Goal: Task Accomplishment & Management: Manage account settings

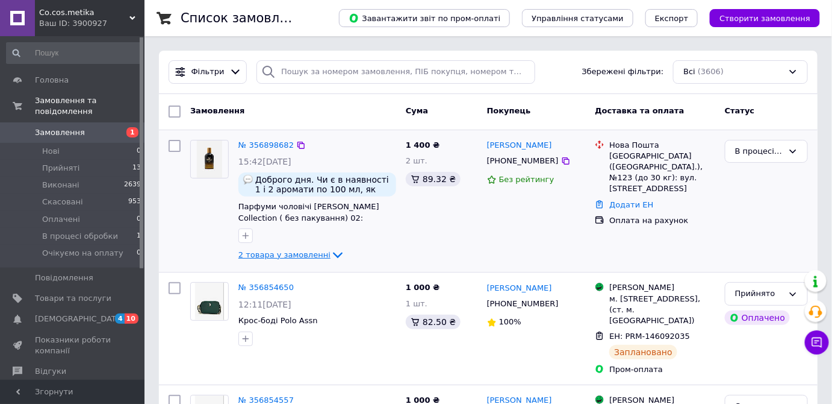
click at [284, 252] on span "2 товара у замовленні" at bounding box center [284, 254] width 92 height 9
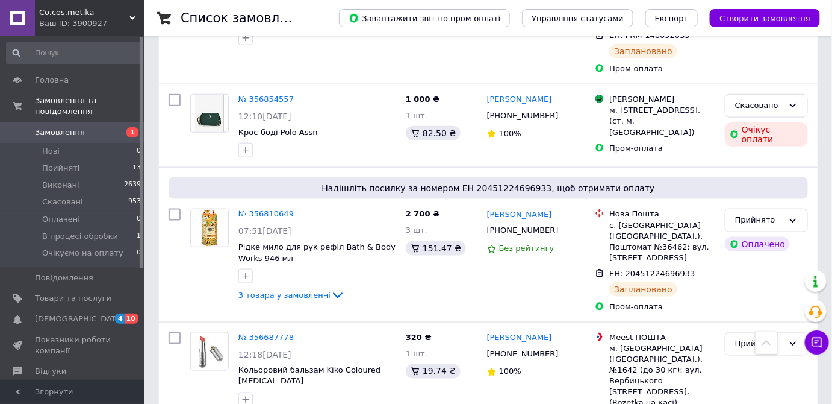
scroll to position [273, 0]
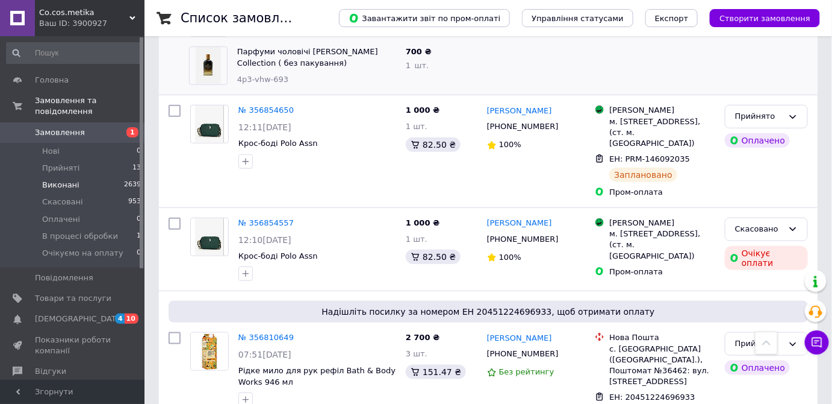
click at [63, 179] on span "Виконані" at bounding box center [60, 184] width 37 height 11
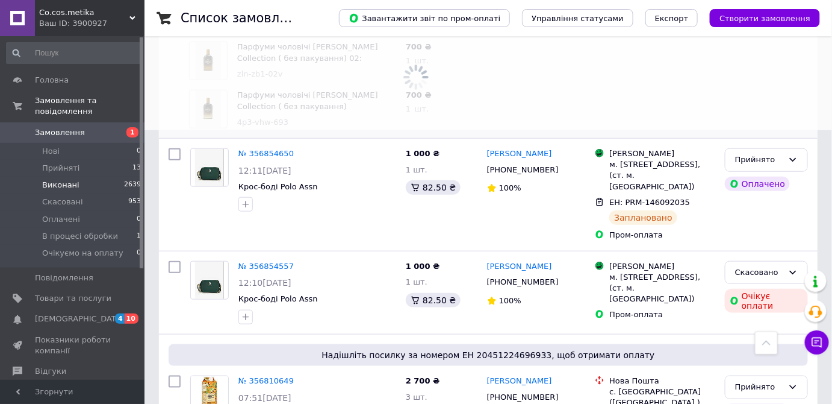
scroll to position [316, 0]
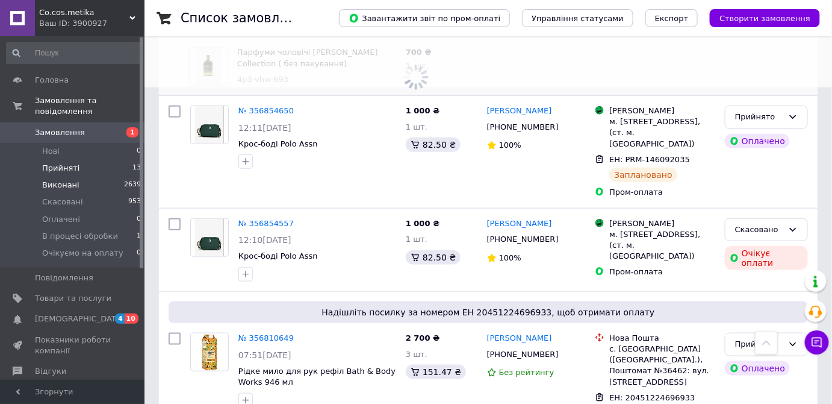
click at [69, 163] on span "Прийняті" at bounding box center [60, 168] width 37 height 11
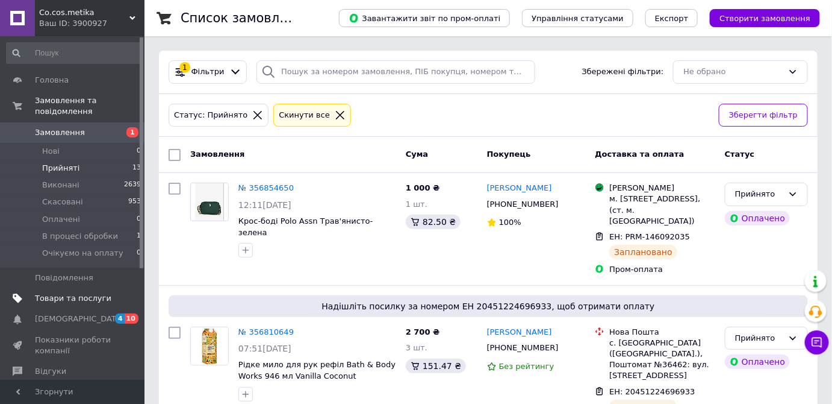
click at [81, 293] on span "Товари та послуги" at bounding box center [73, 298] width 76 height 11
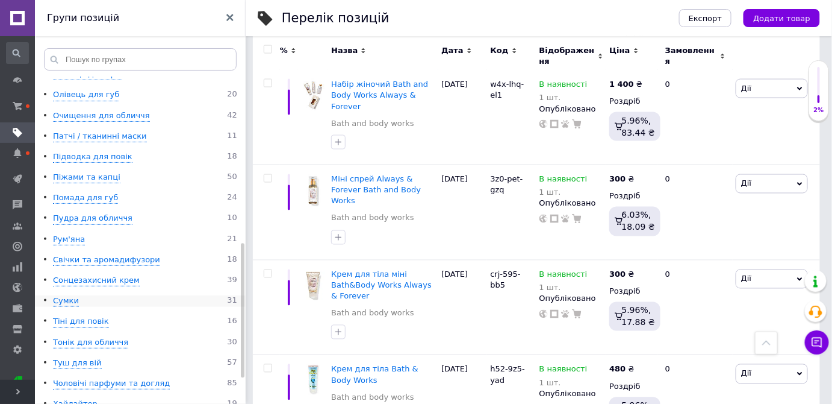
scroll to position [469, 0]
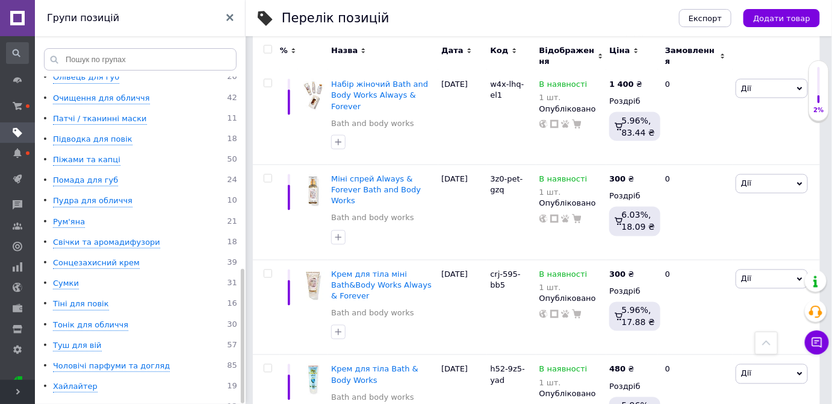
click at [70, 362] on ul "Коренева група 0 Bath and body works 61 Rituals 27 Victoria’s Secret 106 Акції …" at bounding box center [142, 10] width 214 height 805
click at [70, 381] on div "Хайлайтер" at bounding box center [75, 386] width 45 height 11
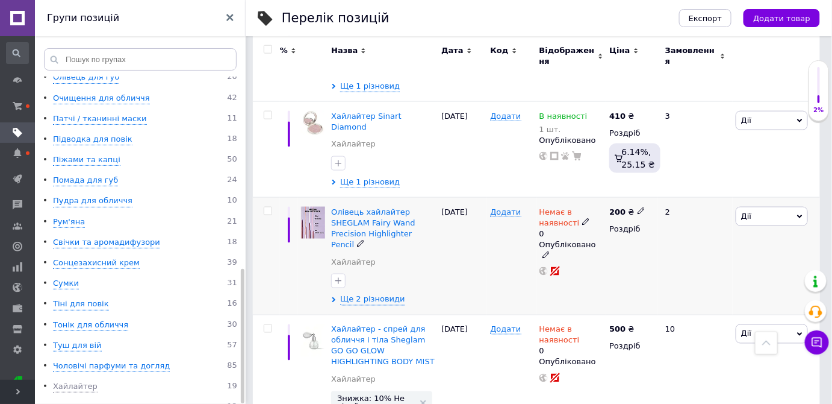
scroll to position [404, 0]
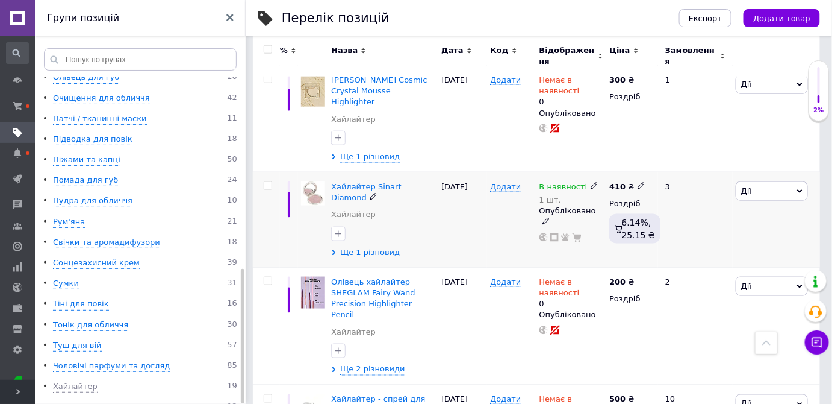
click at [358, 224] on div at bounding box center [383, 233] width 109 height 19
click at [361, 247] on span "Ще 1 різновид" at bounding box center [370, 252] width 60 height 11
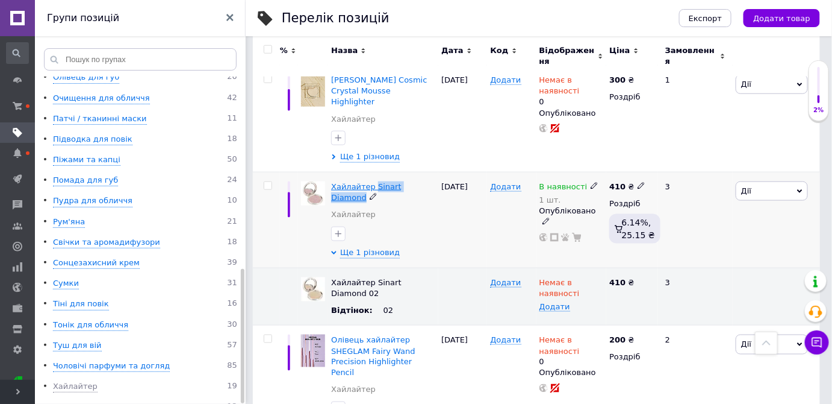
drag, startPoint x: 428, startPoint y: 169, endPoint x: 371, endPoint y: 167, distance: 57.2
click at [371, 181] on div "Хайлайтер Sinart Diamond" at bounding box center [383, 192] width 104 height 22
copy span "Sinart Diamond"
click at [514, 172] on div "Додати" at bounding box center [511, 220] width 49 height 96
click at [509, 182] on span "Додати" at bounding box center [505, 187] width 31 height 10
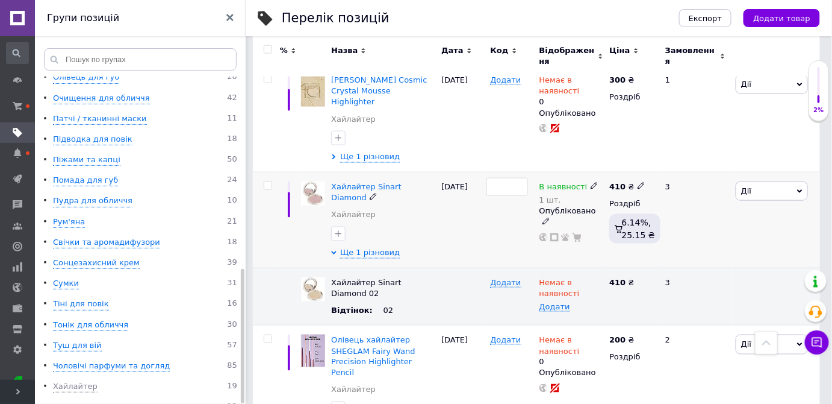
type input "j0b-16g-n8l"
click at [496, 211] on div at bounding box center [511, 220] width 49 height 96
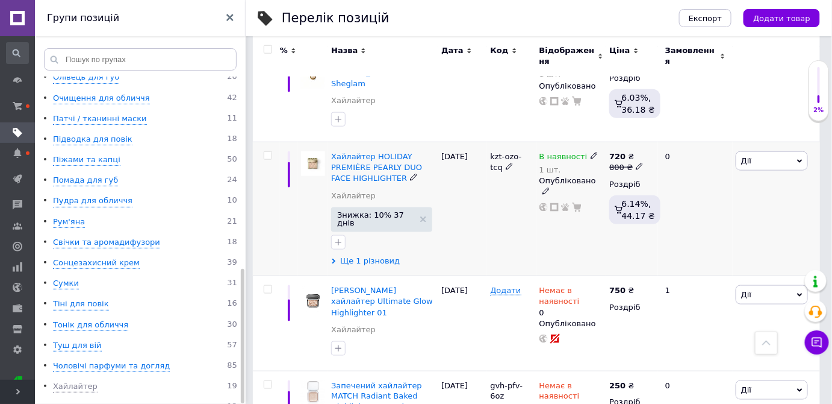
scroll to position [1897, 0]
click at [366, 256] on span "Ще 1 різновид" at bounding box center [370, 261] width 60 height 11
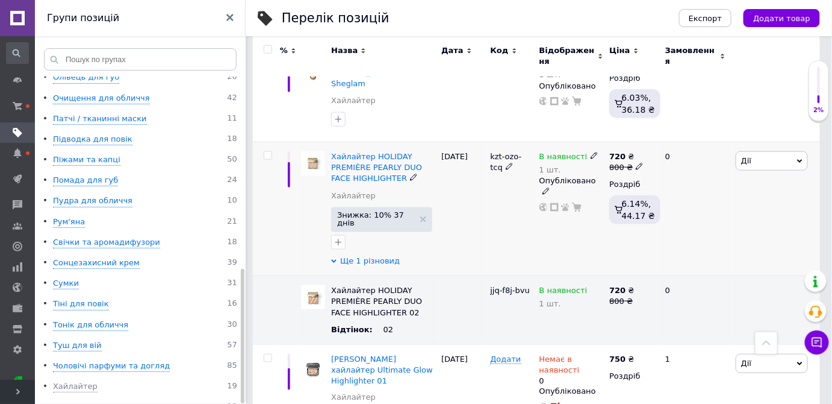
click at [375, 255] on span "Ще 1 різновид" at bounding box center [370, 260] width 60 height 11
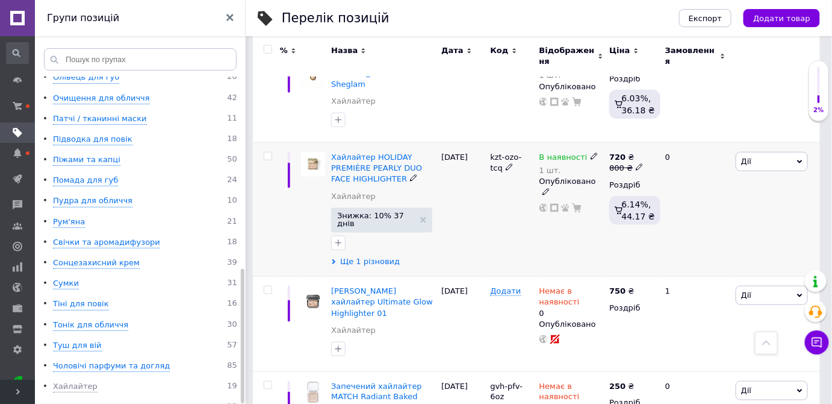
click at [375, 256] on span "Ще 1 різновид" at bounding box center [370, 261] width 60 height 11
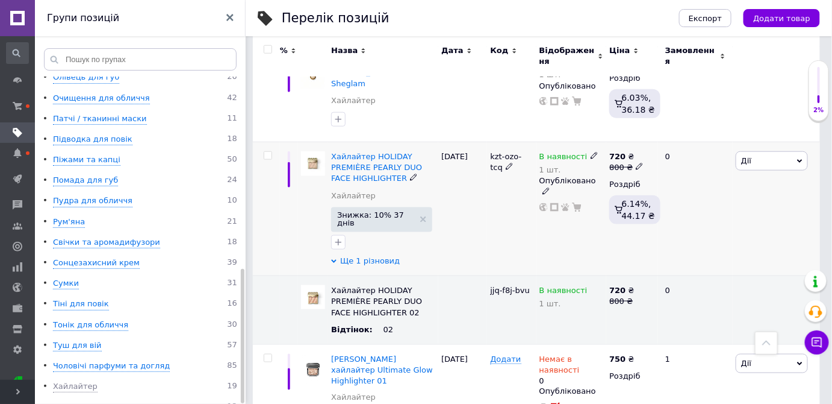
click at [375, 255] on span "Ще 1 різновид" at bounding box center [370, 260] width 60 height 11
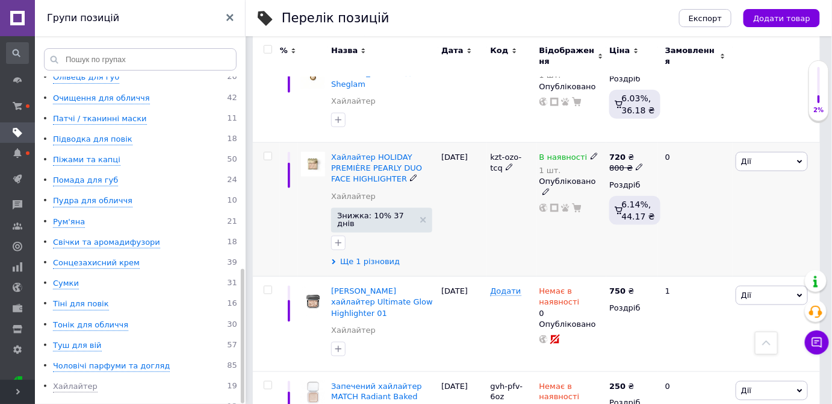
click at [375, 256] on span "Ще 1 різновид" at bounding box center [370, 261] width 60 height 11
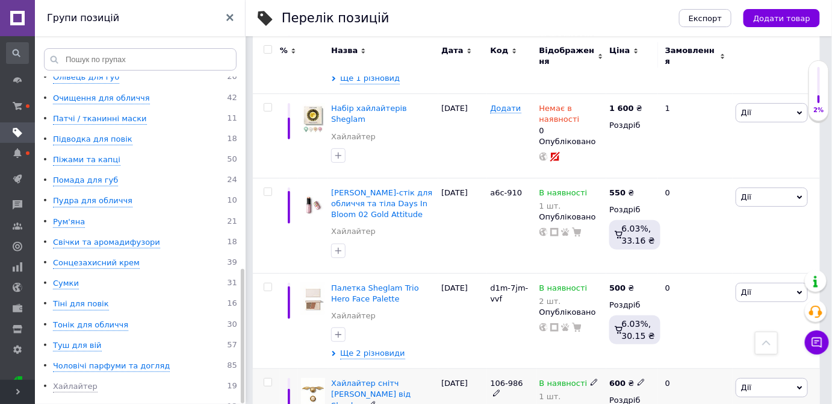
scroll to position [1569, 0]
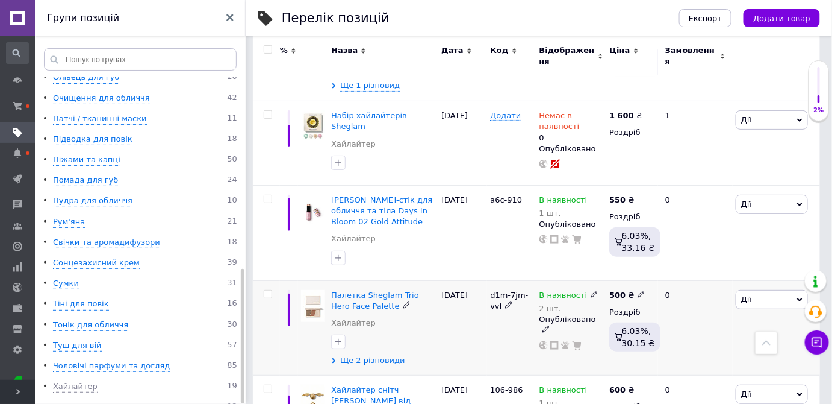
click at [369, 355] on span "Ще 2 різновиди" at bounding box center [372, 360] width 65 height 11
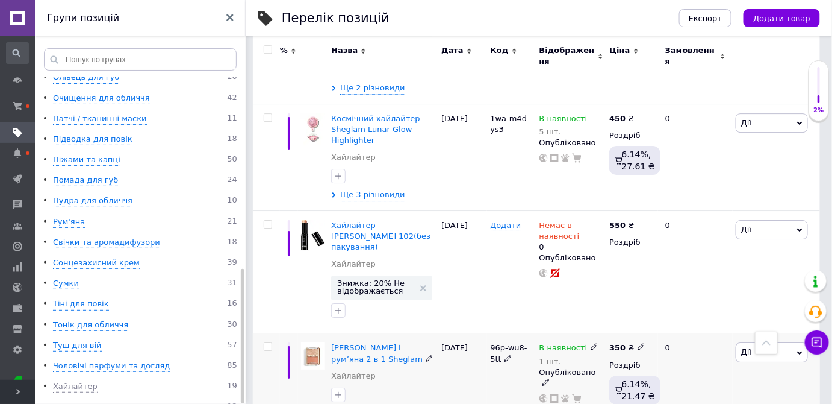
scroll to position [1241, 0]
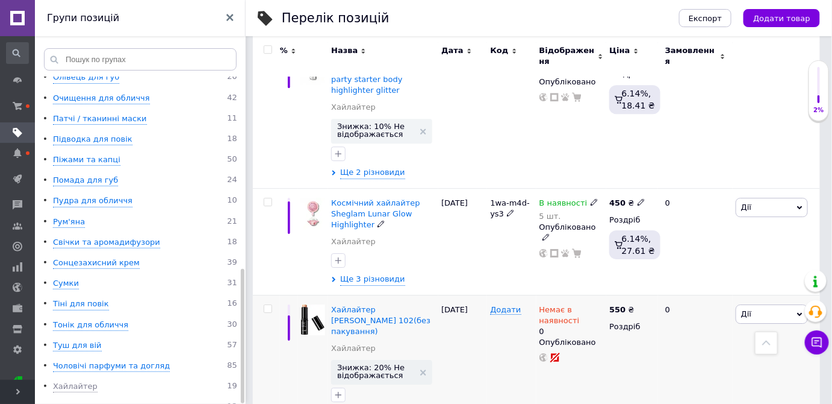
scroll to position [1131, 0]
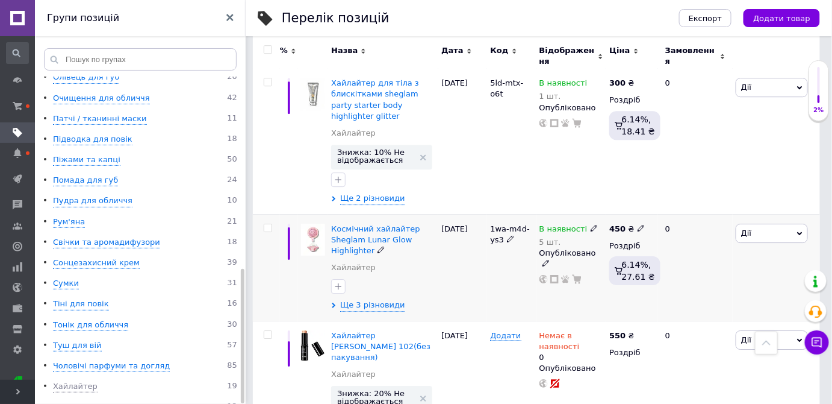
click at [381, 263] on div "Космічний хайлайтер Sheglam Lunar Glow Highlighter Хайлайтер Ще 3 різновиди" at bounding box center [383, 267] width 110 height 107
click at [380, 299] on span "Ще 3 різновиди" at bounding box center [372, 304] width 65 height 11
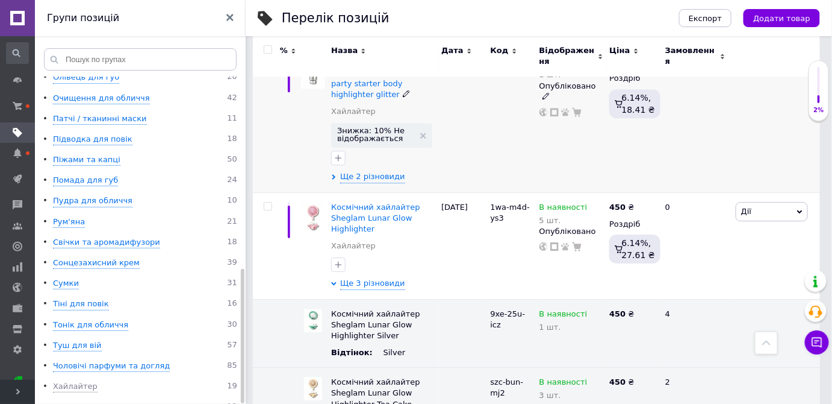
scroll to position [1076, 0]
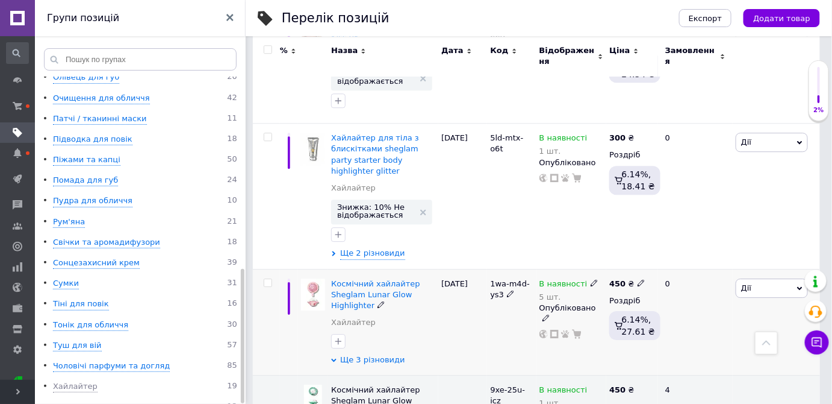
click at [374, 354] on span "Ще 3 різновиди" at bounding box center [372, 359] width 65 height 11
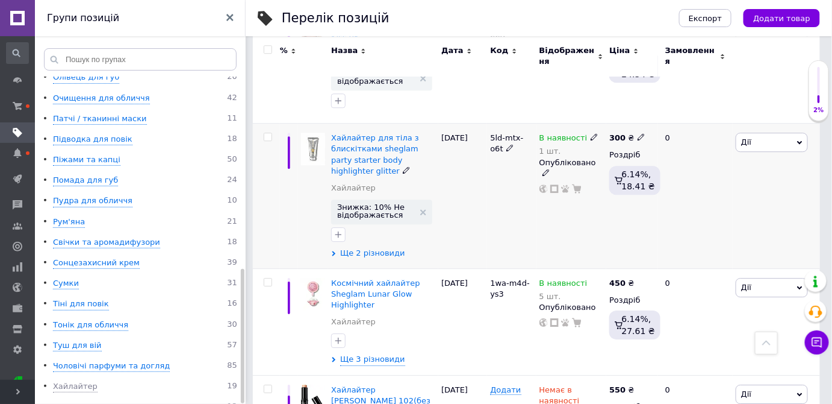
click at [365, 248] on span "Ще 2 різновиди" at bounding box center [372, 253] width 65 height 11
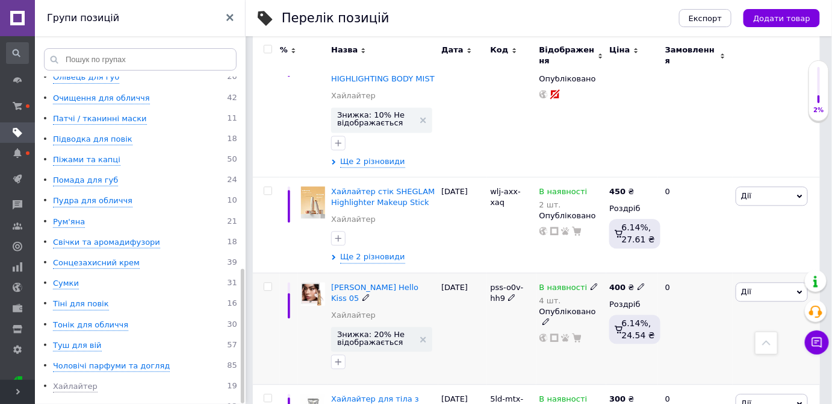
scroll to position [748, 0]
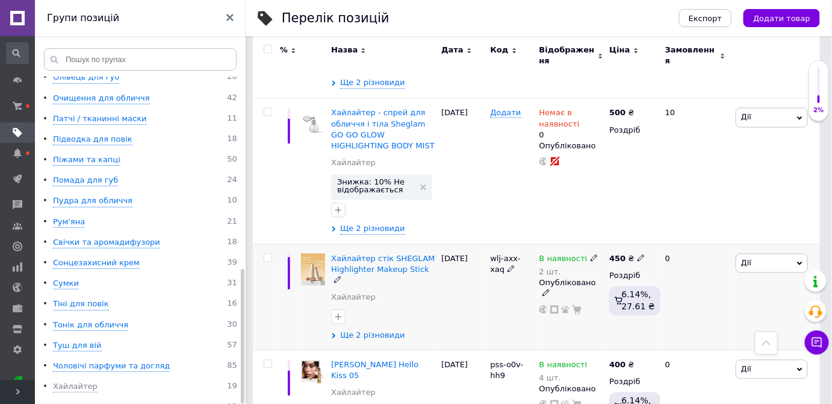
click at [377, 330] on span "Ще 2 різновиди" at bounding box center [372, 335] width 65 height 11
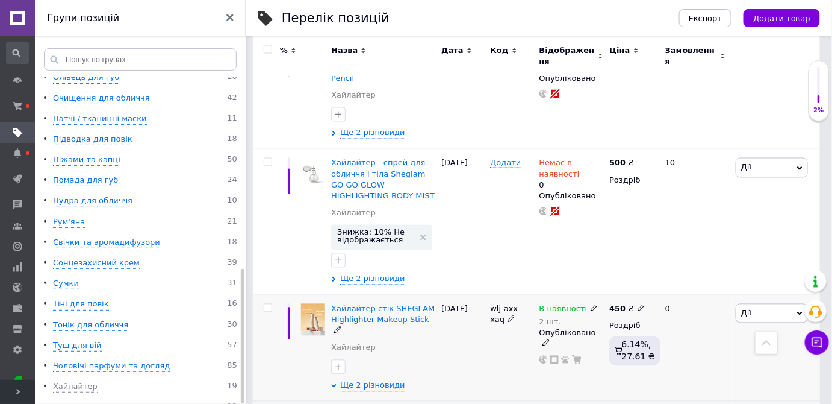
scroll to position [584, 0]
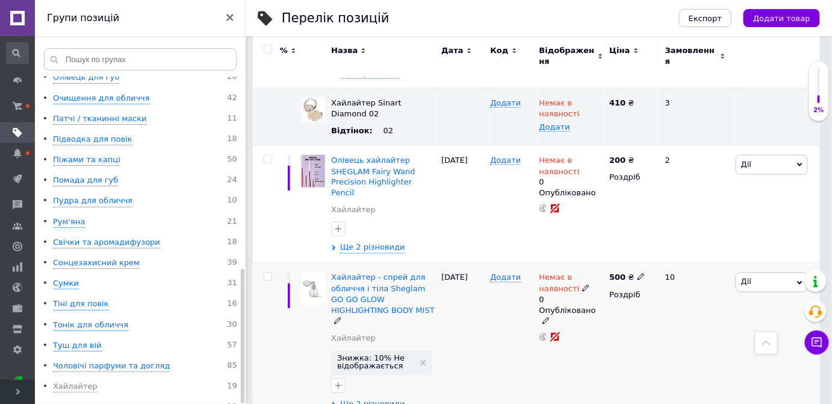
click at [369, 399] on span "Ще 2 різновиди" at bounding box center [372, 404] width 65 height 11
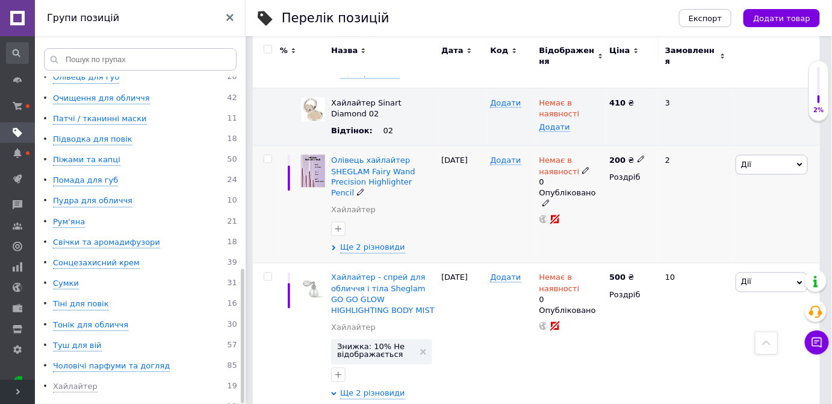
click at [361, 219] on div at bounding box center [383, 228] width 109 height 19
click at [361, 242] on span "Ще 2 різновиди" at bounding box center [372, 247] width 65 height 11
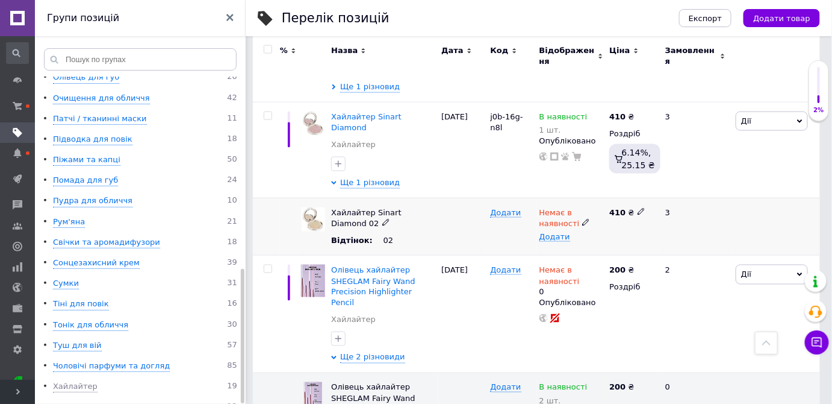
scroll to position [310, 0]
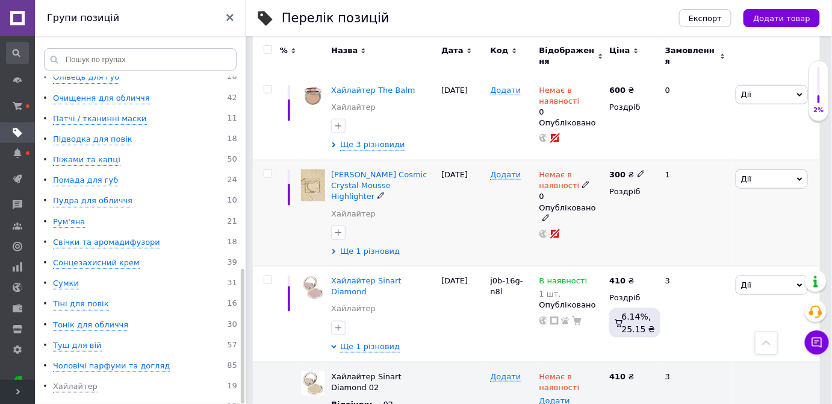
click at [364, 246] on span "Ще 1 різновид" at bounding box center [370, 251] width 60 height 11
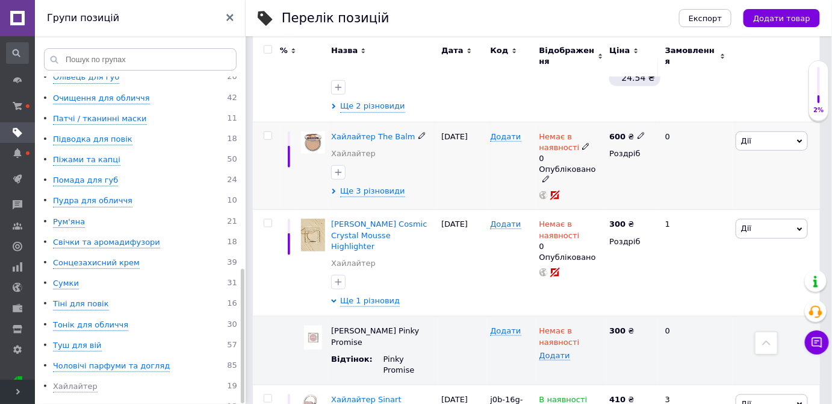
scroll to position [201, 0]
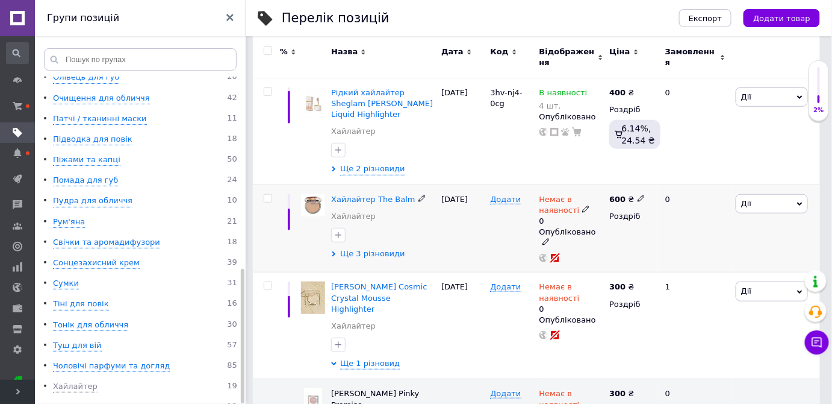
click at [361, 248] on span "Ще 3 різновиди" at bounding box center [372, 253] width 65 height 11
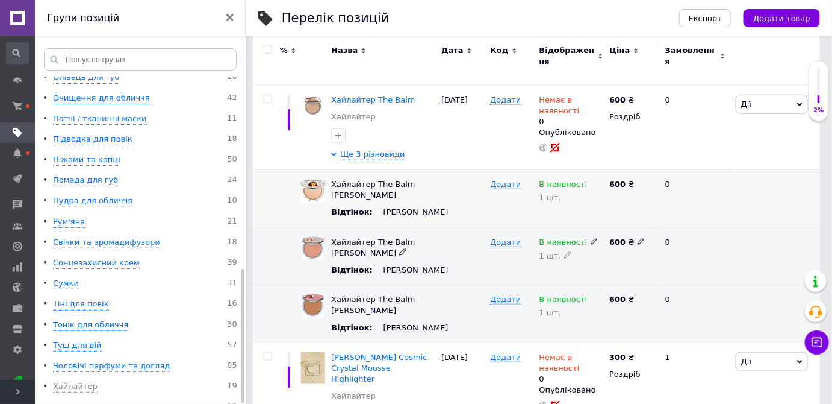
scroll to position [310, 0]
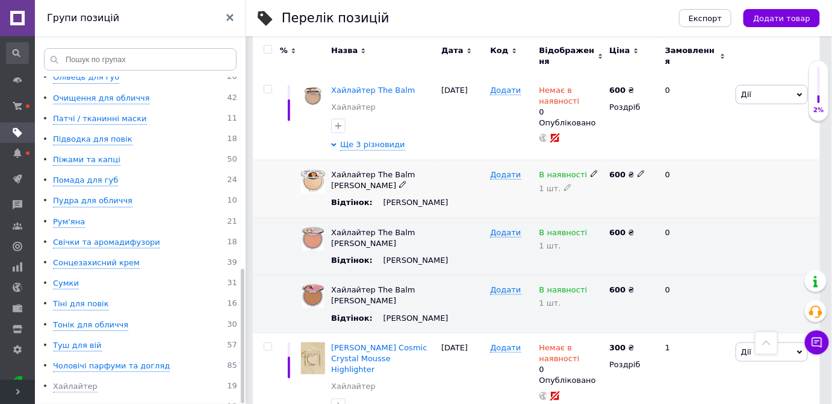
click at [591, 170] on icon at bounding box center [594, 173] width 7 height 7
click at [565, 196] on li "Немає в наявності" at bounding box center [569, 203] width 69 height 28
click at [591, 232] on icon at bounding box center [594, 231] width 7 height 7
click at [567, 263] on li "Немає в наявності" at bounding box center [569, 261] width 69 height 28
click at [591, 292] on icon at bounding box center [594, 288] width 7 height 7
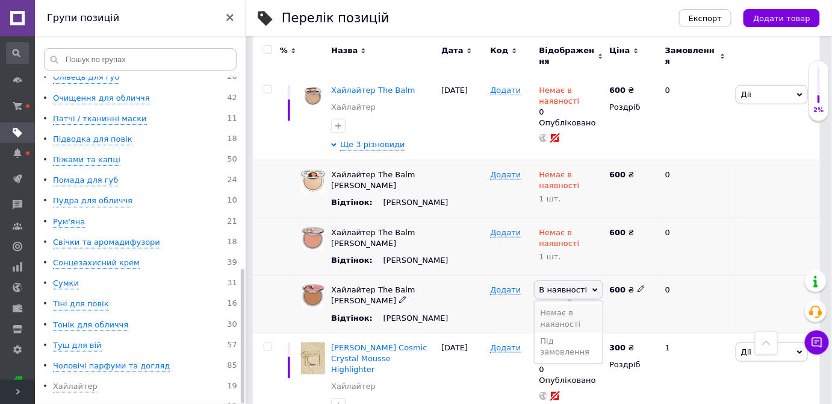
click at [566, 326] on li "Немає в наявності" at bounding box center [569, 318] width 69 height 28
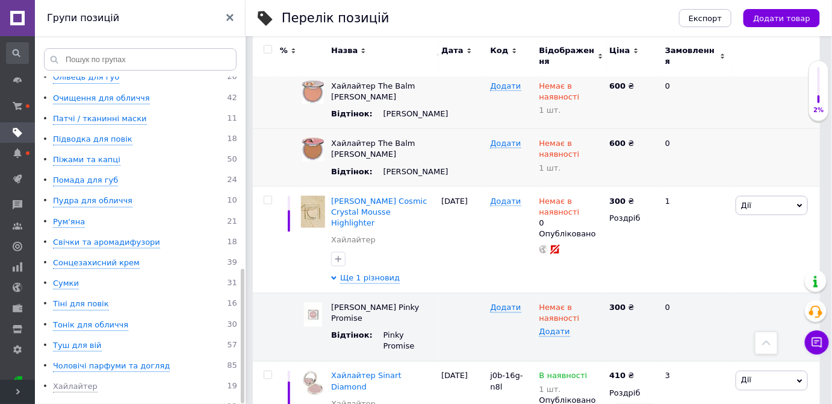
scroll to position [638, 0]
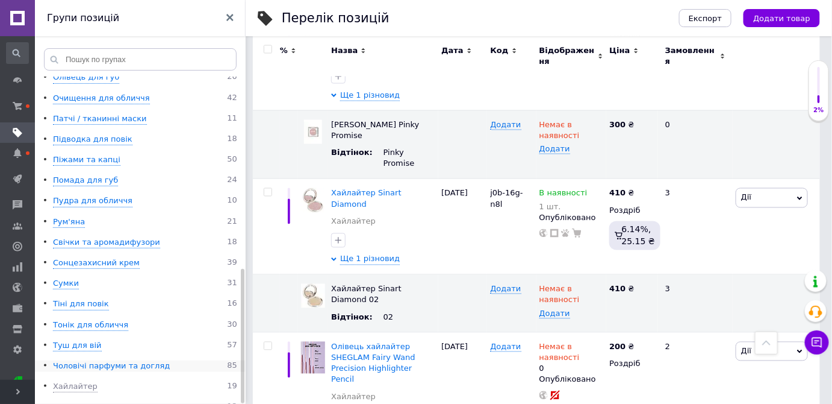
click at [105, 360] on div "Чоловічі парфуми та догляд" at bounding box center [111, 365] width 117 height 11
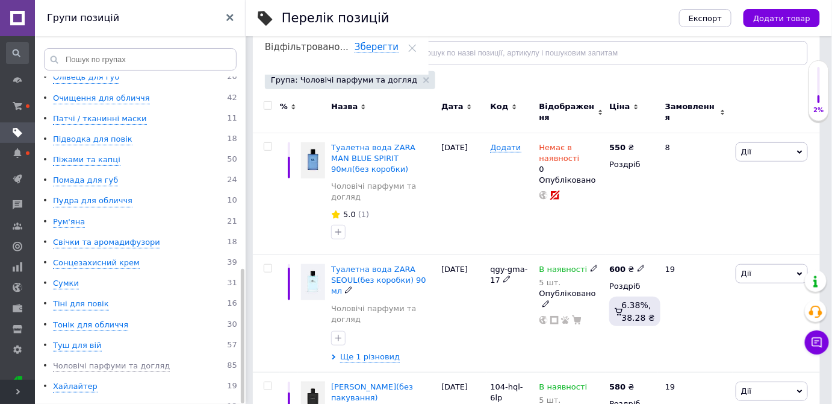
scroll to position [36, 0]
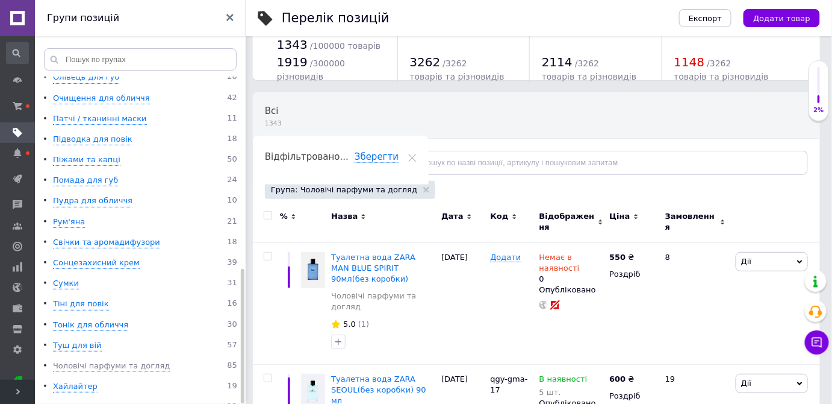
click at [603, 212] on div "Відображення" at bounding box center [572, 222] width 70 height 40
click at [601, 219] on use at bounding box center [601, 221] width 4 height 5
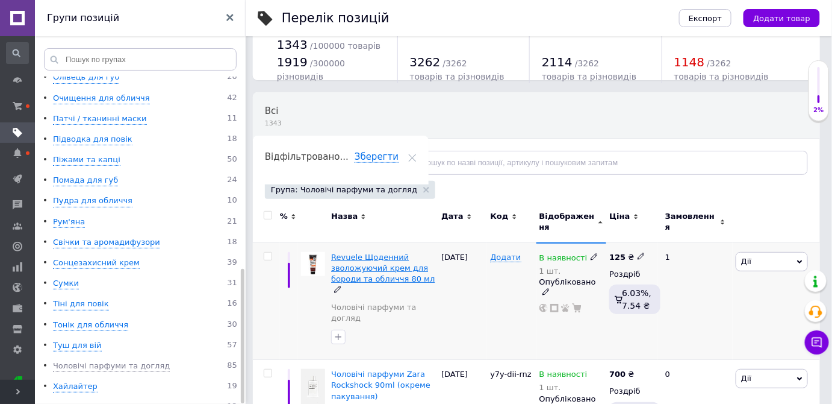
click at [353, 252] on span "Revuele Щоденний зволожуючий крем для бороди та обличчя 80 мл" at bounding box center [383, 267] width 104 height 31
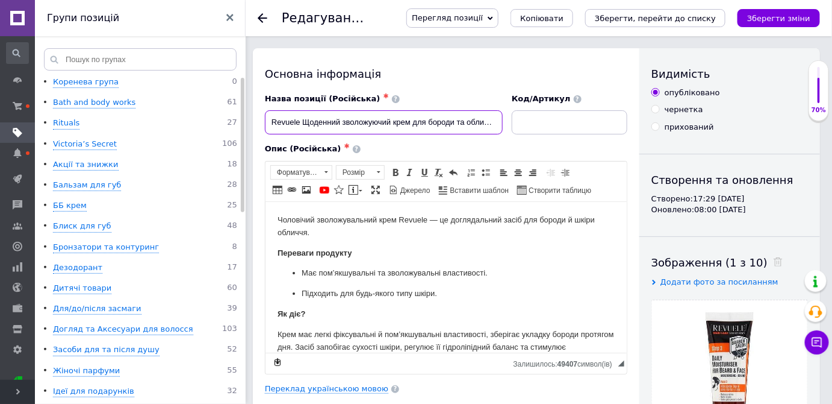
drag, startPoint x: 298, startPoint y: 120, endPoint x: 284, endPoint y: 120, distance: 14.5
click at [284, 120] on input "Revuele Щоденний зволожуючий крем для бороди та обличчя 80 мл" at bounding box center [384, 122] width 238 height 24
click at [304, 119] on input "Revuele Щоденний зволожуючий крем для бороди та обличчя 80 мл" at bounding box center [384, 122] width 238 height 24
drag, startPoint x: 298, startPoint y: 121, endPoint x: 238, endPoint y: 122, distance: 60.2
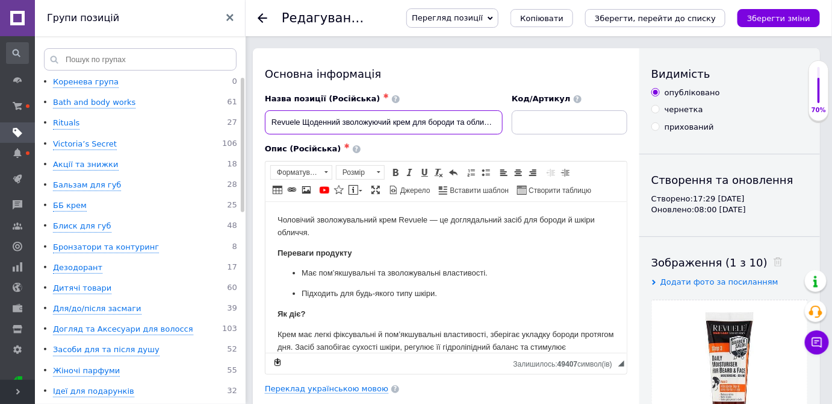
click at [297, 114] on input "Revuele Щоденний зволожуючий крем для бороди та обличчя 80 мл" at bounding box center [384, 122] width 238 height 24
drag, startPoint x: 300, startPoint y: 122, endPoint x: 262, endPoint y: 122, distance: 37.9
click at [262, 122] on div "Назва позиції (Російська) ✱ Revuele Щоденний зволожуючий крем для бороди та обл…" at bounding box center [384, 114] width 247 height 50
click at [426, 122] on input "Revuele Щоденний зволожуючий крем для бороди та обличчя 80 мл" at bounding box center [384, 122] width 238 height 24
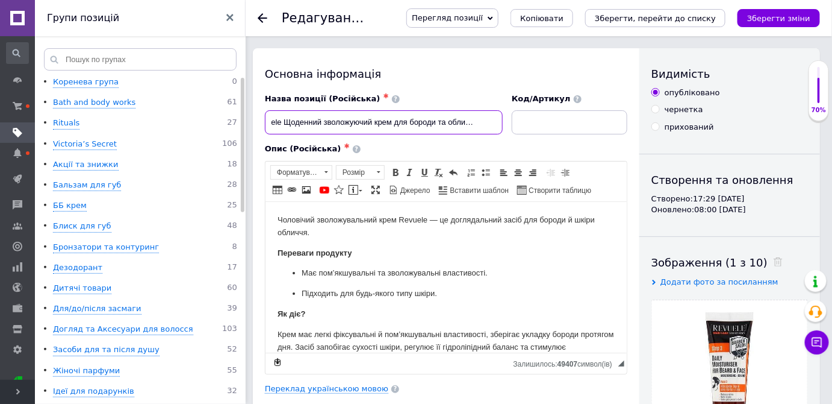
drag, startPoint x: 427, startPoint y: 122, endPoint x: 534, endPoint y: 119, distance: 107.2
click at [534, 119] on div "Назва позиції (Російська) ✱ Revuele Щоденний зволожуючий крем для бороди та обл…" at bounding box center [447, 114] width 372 height 50
click at [470, 117] on input "Revuele Щоденний зволожуючий крем для бороди та обличчя 80 мл" at bounding box center [384, 122] width 238 height 24
click at [476, 125] on input "Revuele Щоденний зволожуючий крем для бороди та обличчя 80 мл" at bounding box center [384, 122] width 238 height 24
drag, startPoint x: 481, startPoint y: 122, endPoint x: 414, endPoint y: 117, distance: 67.6
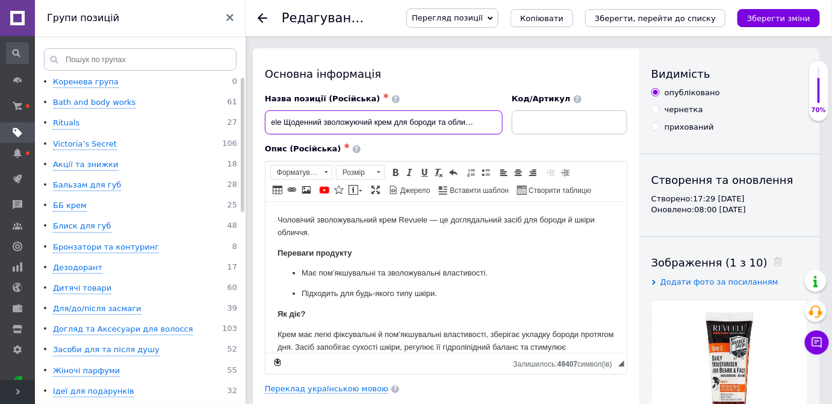
click at [410, 126] on input "Revuele Щоденний зволожуючий крем для бороди та обличчя 80 мл" at bounding box center [384, 122] width 238 height 24
drag, startPoint x: 271, startPoint y: 122, endPoint x: 553, endPoint y: 122, distance: 281.9
click at [553, 122] on div "Назва позиції (Російська) ✱ Revuele Щоденний зволожуючий крем для бороди та обл…" at bounding box center [447, 114] width 372 height 50
click at [649, 23] on button "Зберегти, перейти до списку" at bounding box center [655, 18] width 140 height 18
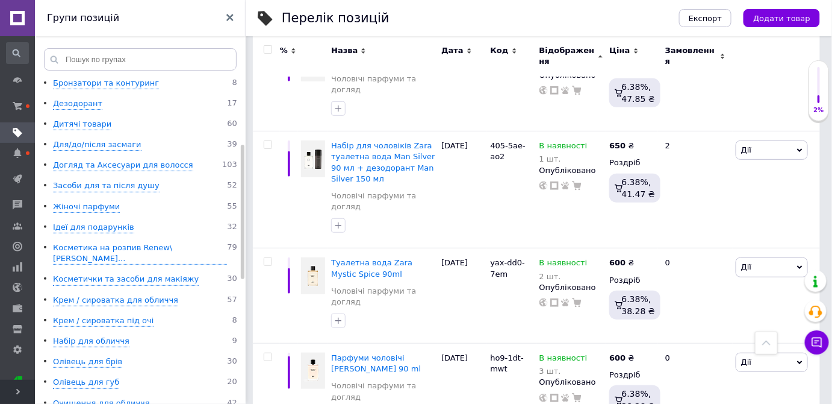
scroll to position [1757, 0]
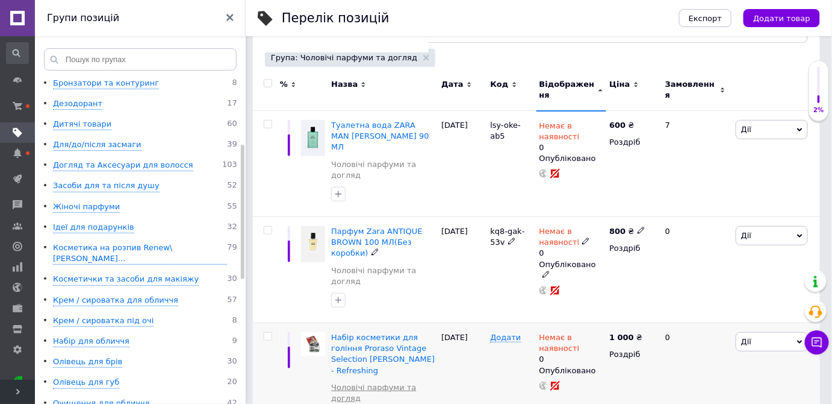
scroll to position [301, 0]
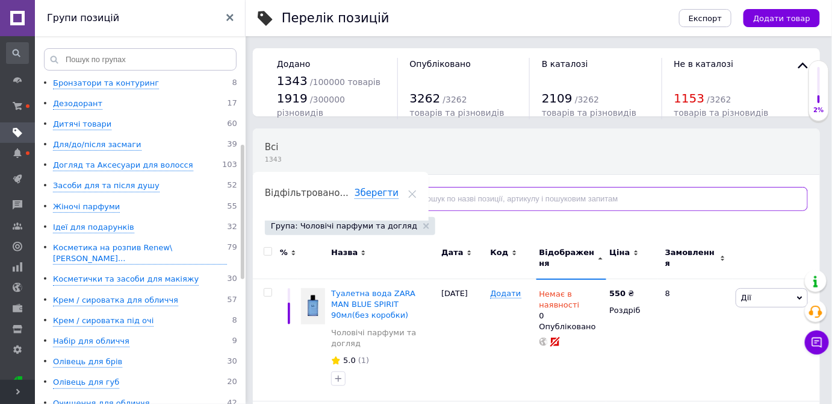
click at [491, 192] on input "text" at bounding box center [604, 199] width 408 height 24
type input "vanilla"
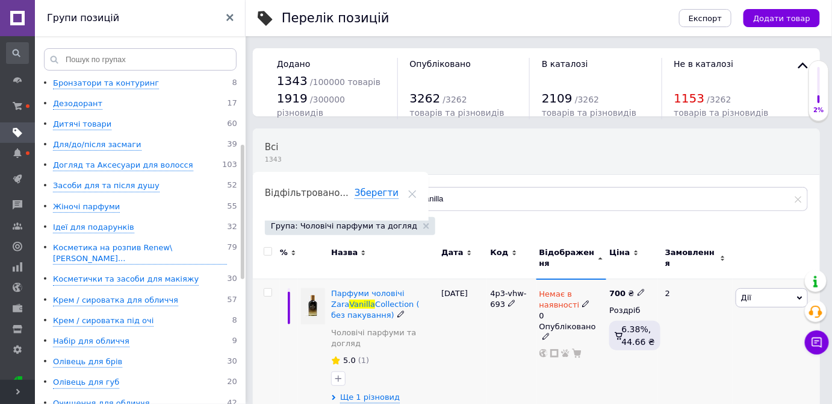
click at [511, 299] on icon at bounding box center [511, 302] width 7 height 7
drag, startPoint x: 522, startPoint y: 287, endPoint x: 455, endPoint y: 276, distance: 67.1
click at [455, 279] on div "Парфуми чоловічі [PERSON_NAME] Collection ( без пакування) Чоловічі парфуми та …" at bounding box center [536, 345] width 567 height 133
type input "3"
click at [499, 288] on icon at bounding box center [502, 291] width 7 height 7
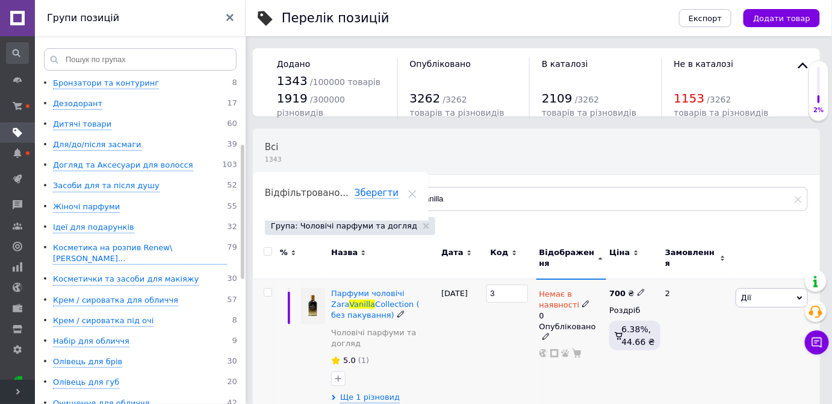
drag, startPoint x: 501, startPoint y: 285, endPoint x: 461, endPoint y: 284, distance: 39.8
click at [461, 284] on div "Парфуми чоловічі [PERSON_NAME] Collection ( без пакування) Чоловічі парфуми та …" at bounding box center [536, 345] width 567 height 133
click at [353, 391] on span "Ще 1 різновид" at bounding box center [370, 396] width 60 height 11
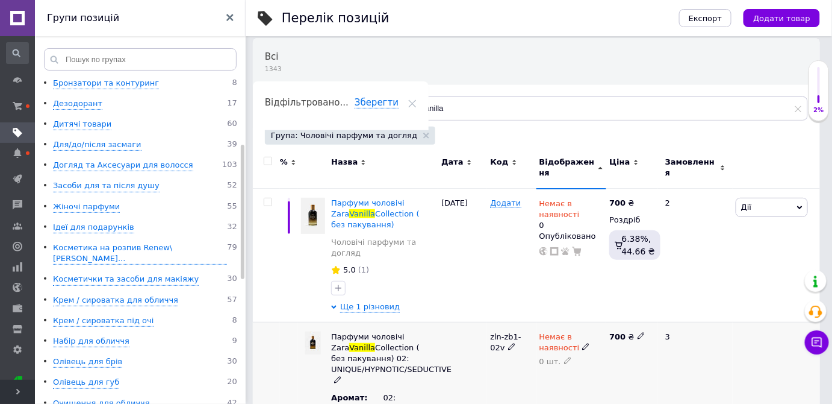
scroll to position [91, 0]
click at [508, 341] on span at bounding box center [512, 345] width 8 height 8
drag, startPoint x: 525, startPoint y: 315, endPoint x: 459, endPoint y: 302, distance: 67.4
click at [460, 321] on div "Парфуми чоловічі [PERSON_NAME] Collection ( без пакування) 02: UNIQUE/HYPNOTIC/…" at bounding box center [536, 371] width 567 height 101
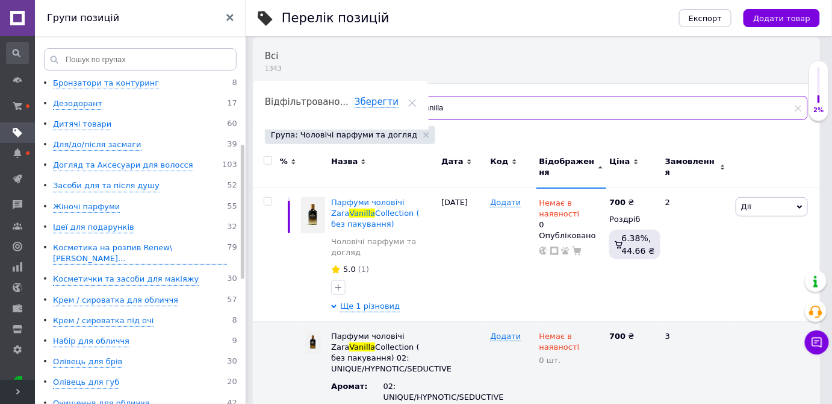
drag, startPoint x: 432, startPoint y: 113, endPoint x: 385, endPoint y: 103, distance: 48.0
click at [400, 103] on input "vanilla" at bounding box center [604, 108] width 408 height 24
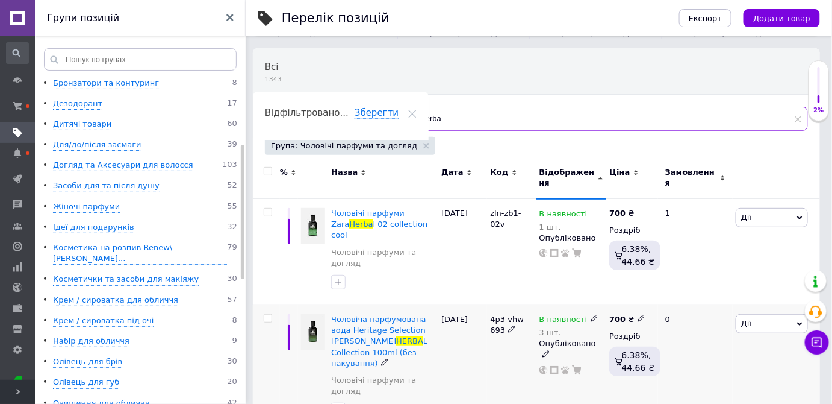
scroll to position [80, 0]
type input "herba"
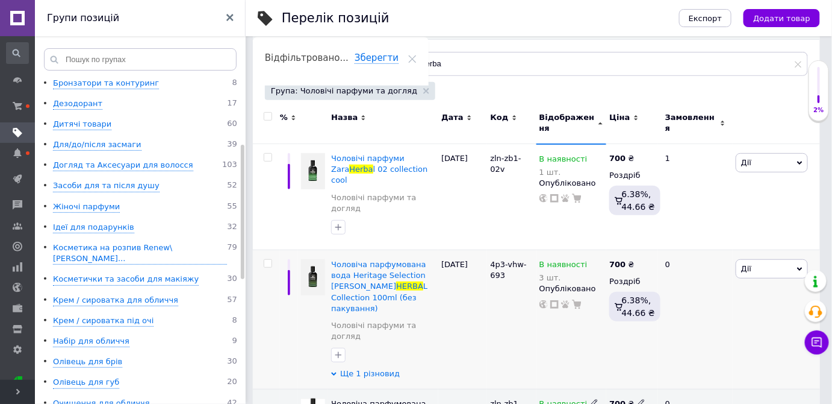
scroll to position [160, 0]
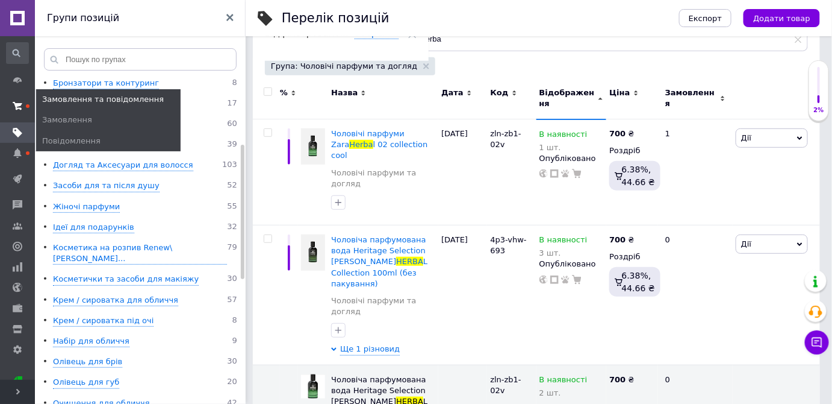
click at [11, 98] on span at bounding box center [17, 106] width 35 height 22
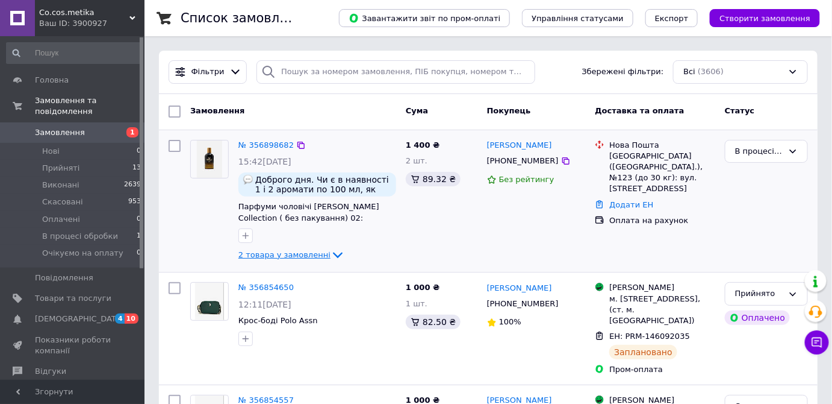
click at [289, 250] on span "2 товара у замовленні" at bounding box center [284, 254] width 92 height 9
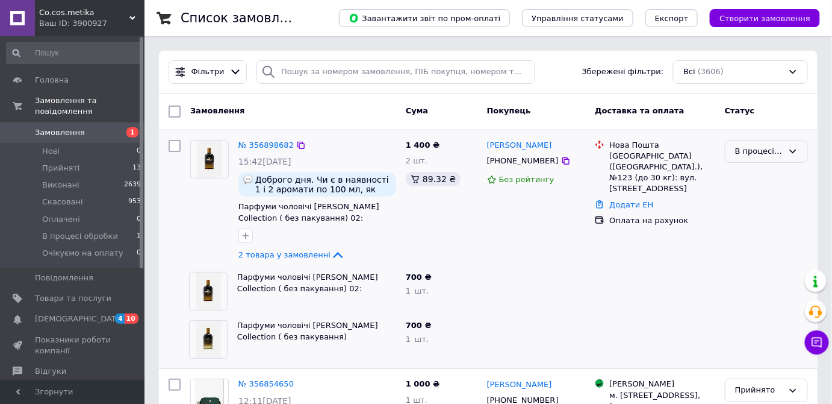
click at [788, 146] on icon at bounding box center [793, 151] width 10 height 10
click at [756, 219] on li "Скасовано" at bounding box center [767, 220] width 82 height 22
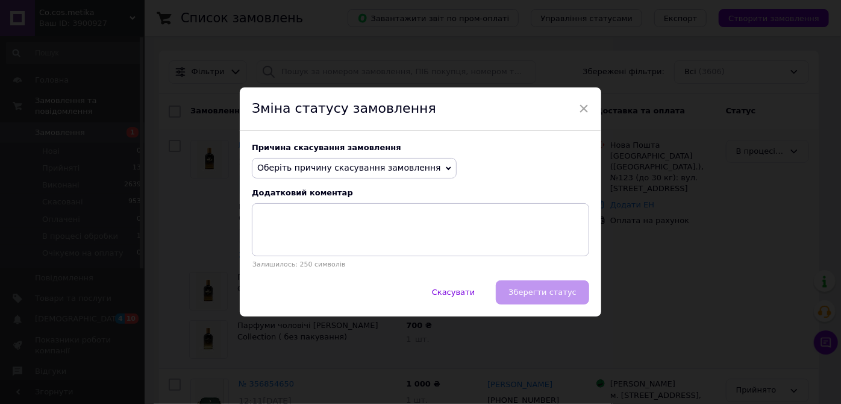
click at [350, 164] on span "Оберіть причину скасування замовлення" at bounding box center [349, 168] width 184 height 10
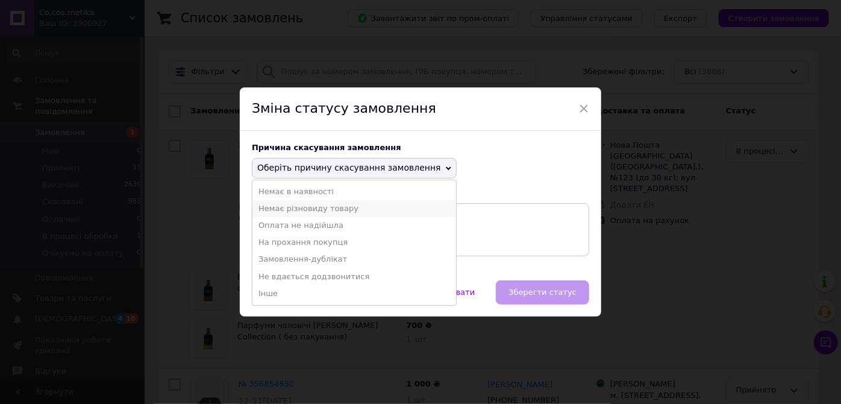
click at [313, 206] on li "Немає різновиду товару" at bounding box center [354, 208] width 204 height 17
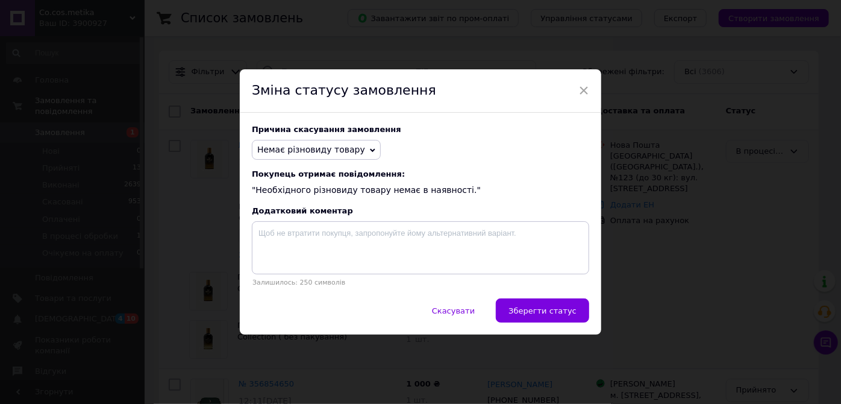
click at [326, 146] on span "Немає різновиду товару" at bounding box center [311, 150] width 108 height 10
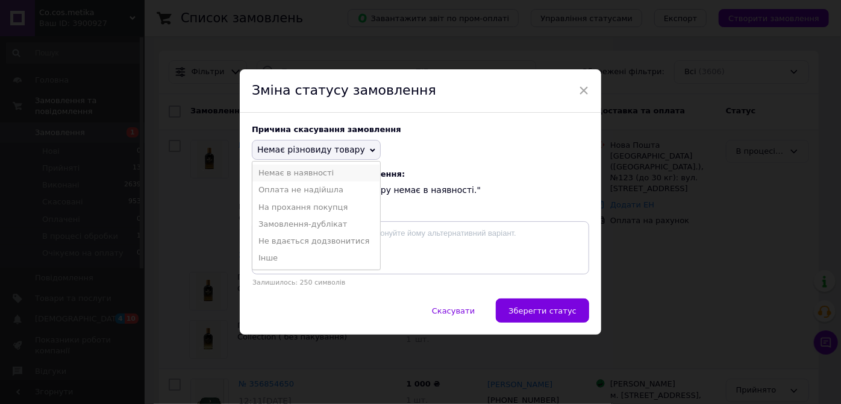
click at [290, 172] on li "Немає в наявності" at bounding box center [316, 172] width 128 height 17
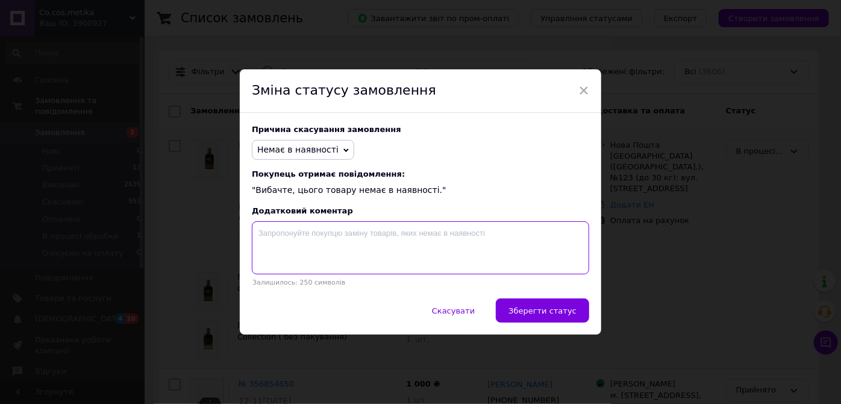
click at [307, 260] on textarea at bounding box center [420, 247] width 337 height 53
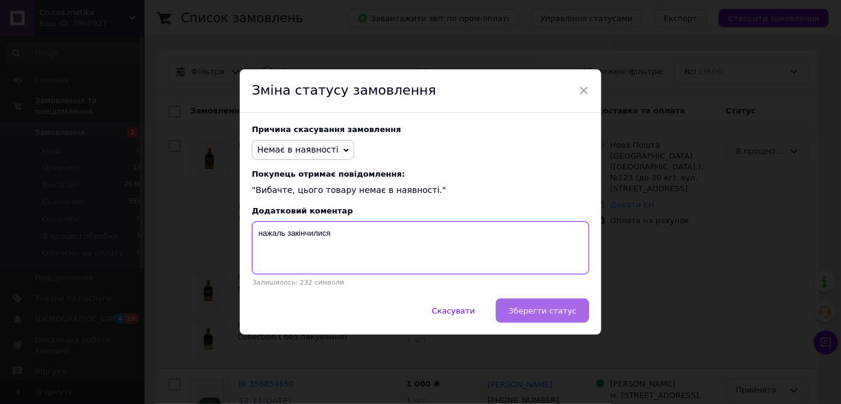
type textarea "нажаль закінчилися"
click at [523, 311] on span "Зберегти статус" at bounding box center [542, 310] width 68 height 9
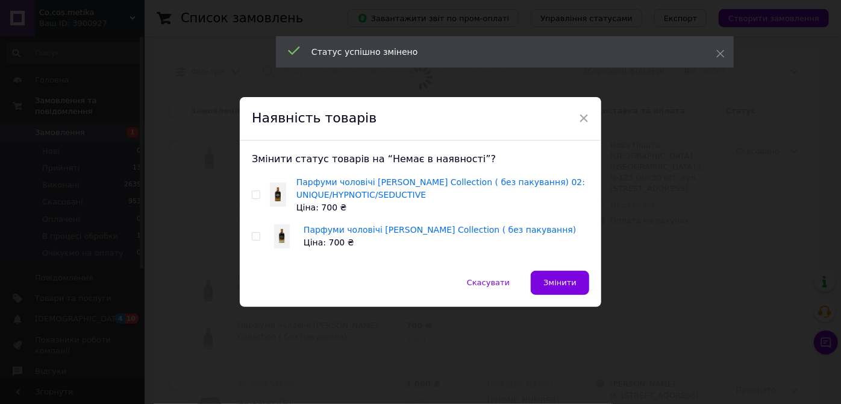
click at [252, 192] on input "checkbox" at bounding box center [256, 195] width 8 height 8
checkbox input "true"
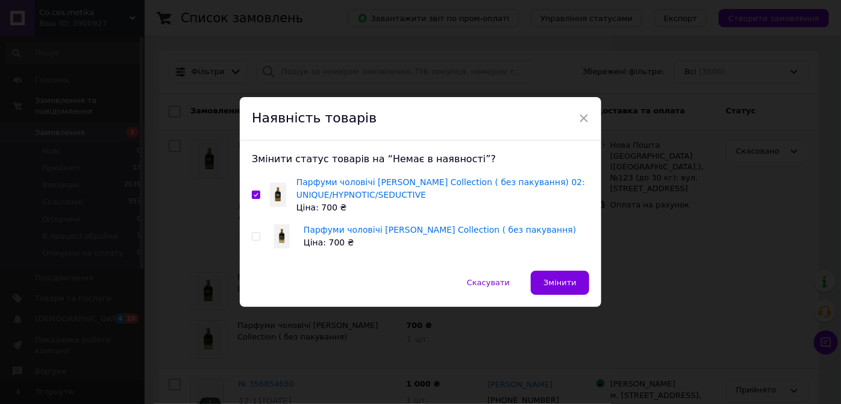
click at [252, 232] on span at bounding box center [256, 236] width 8 height 8
click at [252, 232] on input "checkbox" at bounding box center [256, 236] width 8 height 8
checkbox input "true"
click at [576, 276] on button "Змінити" at bounding box center [560, 282] width 58 height 24
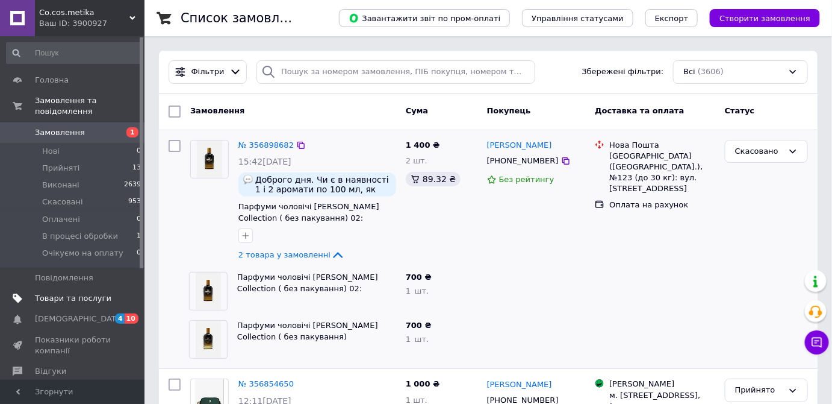
click at [46, 293] on span "Товари та послуги" at bounding box center [73, 298] width 76 height 11
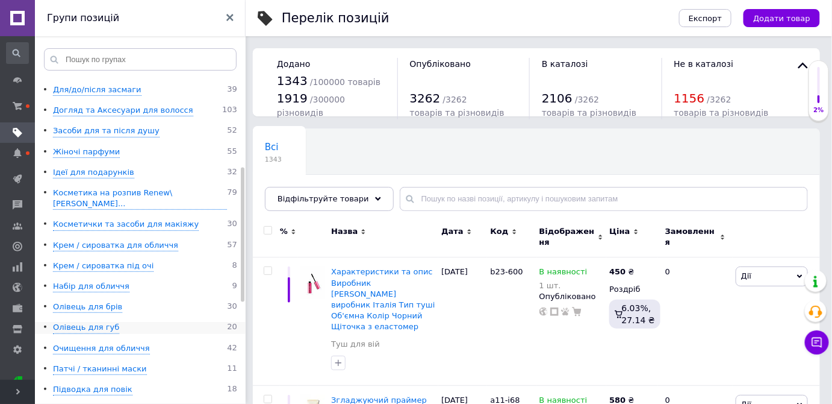
scroll to position [469, 0]
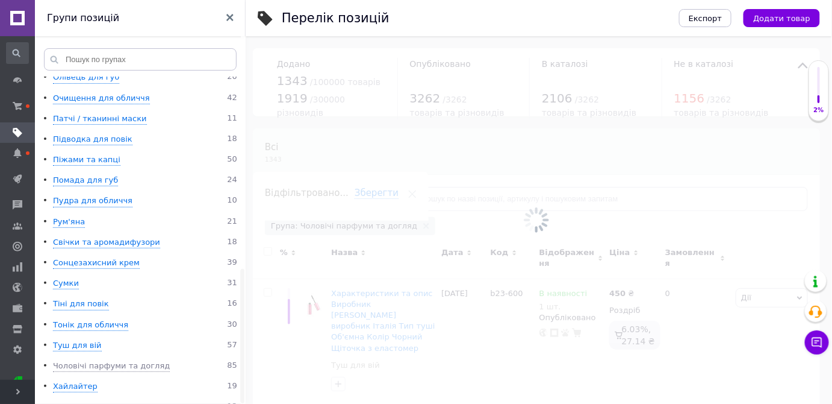
click at [131, 360] on div "Чоловічі парфуми та догляд" at bounding box center [111, 365] width 117 height 11
click at [128, 360] on div "Чоловічі парфуми та догляд" at bounding box center [111, 365] width 117 height 11
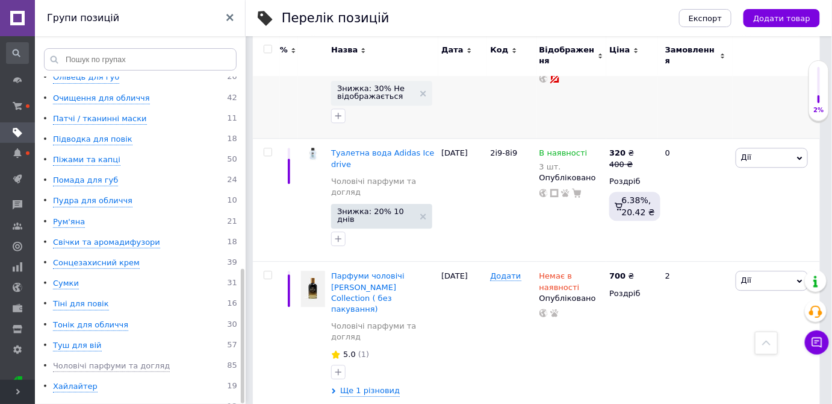
scroll to position [1040, 0]
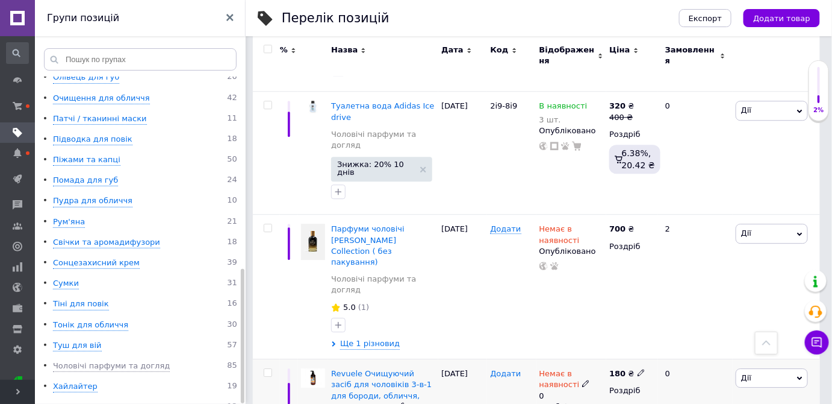
click at [494, 369] on span "Додати" at bounding box center [505, 374] width 31 height 10
type input "a75-0b2"
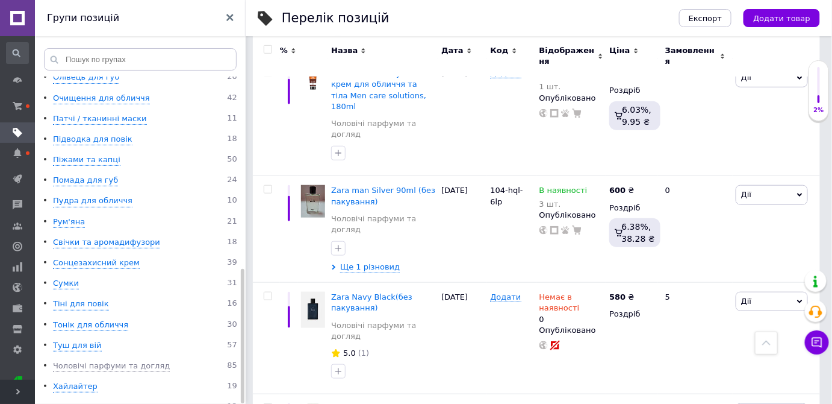
scroll to position [1776, 0]
click at [499, 402] on span "Додати" at bounding box center [505, 407] width 31 height 10
type input "665-7a4"
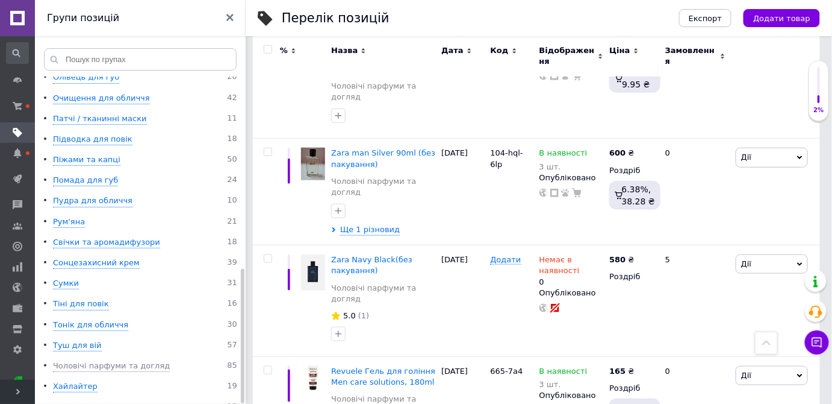
scroll to position [1831, 0]
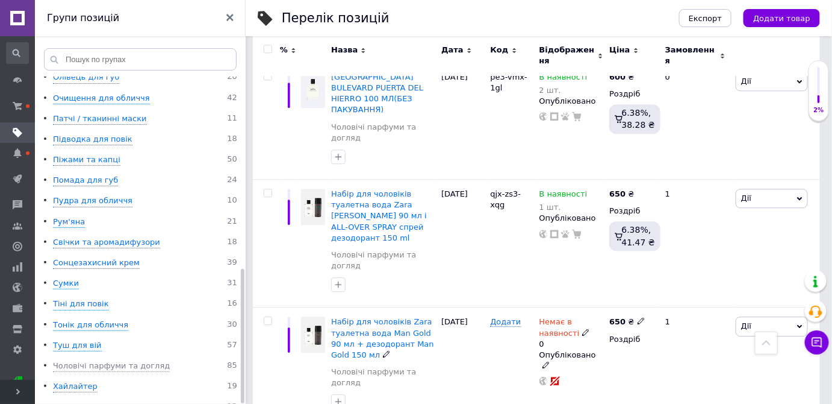
scroll to position [1095, 0]
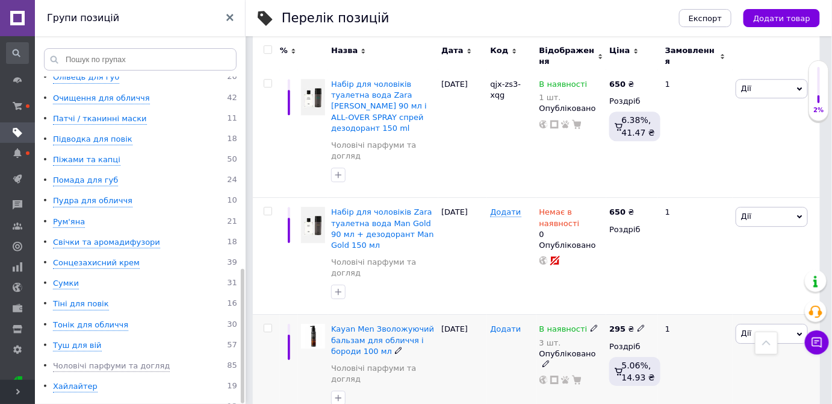
click at [501, 324] on span "Додати" at bounding box center [505, 329] width 31 height 10
type input "a20-04b"
click at [492, 314] on div "a20-04b" at bounding box center [511, 367] width 49 height 106
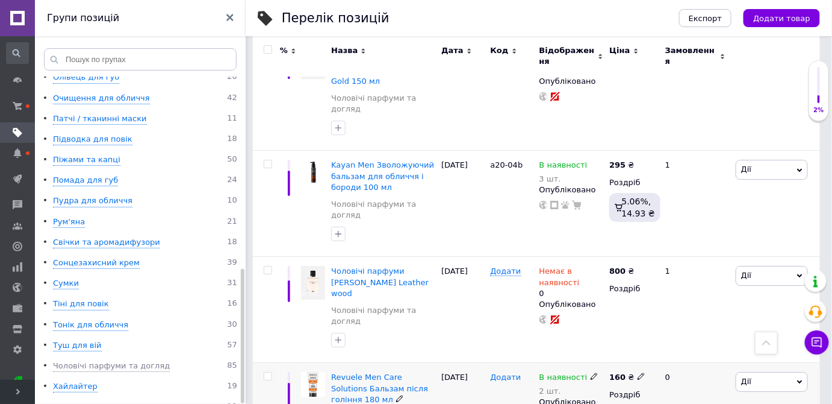
click at [497, 372] on span "Додати" at bounding box center [505, 377] width 31 height 10
type input "521-b70"
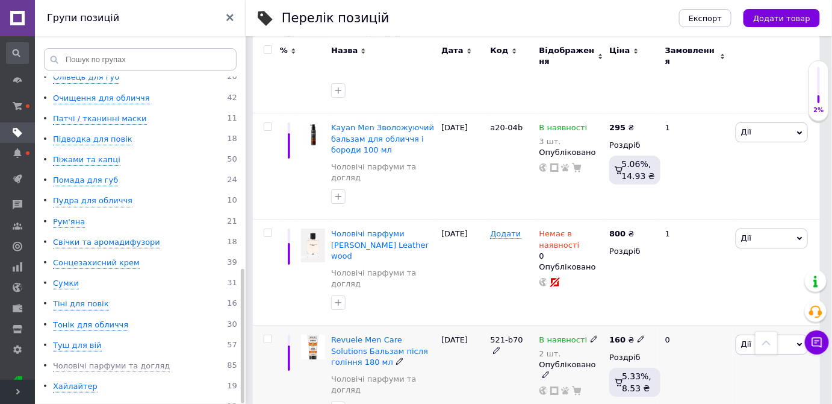
scroll to position [1368, 0]
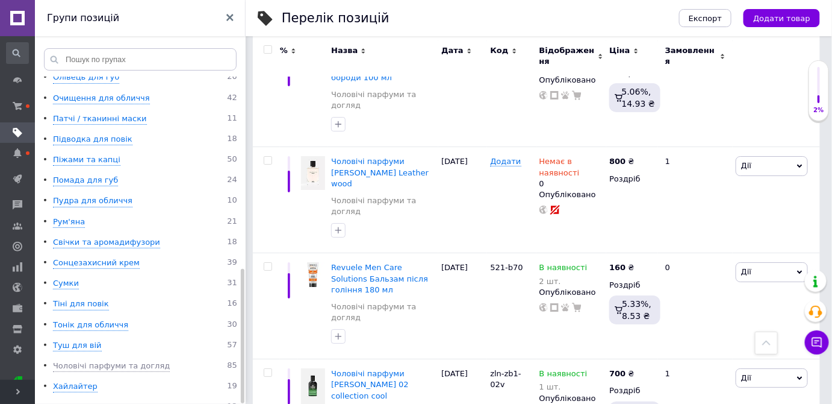
drag, startPoint x: 644, startPoint y: 293, endPoint x: 535, endPoint y: 299, distance: 108.5
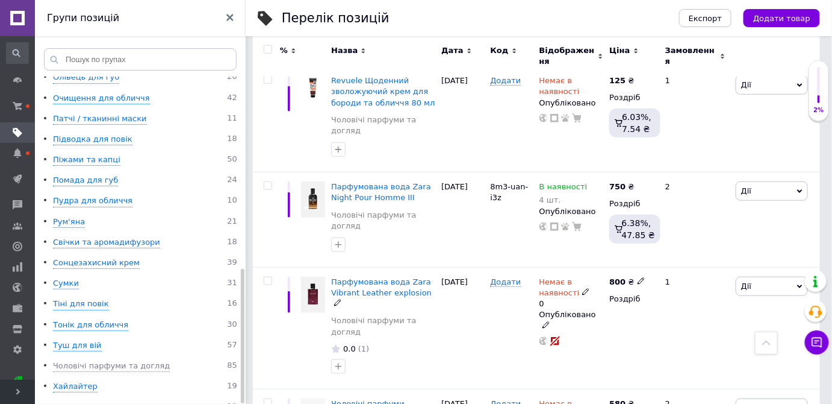
scroll to position [1782, 0]
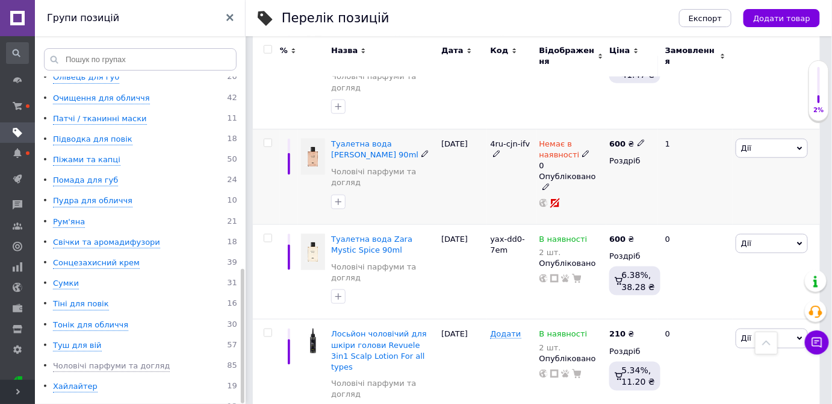
scroll to position [493, 0]
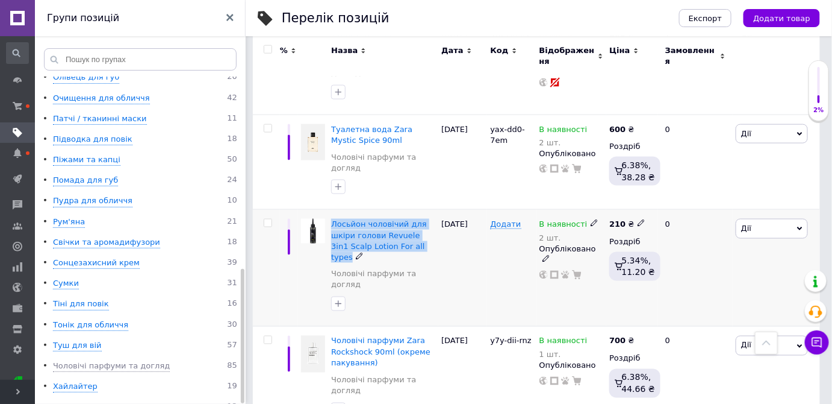
drag, startPoint x: 425, startPoint y: 190, endPoint x: 332, endPoint y: 156, distance: 99.3
click at [332, 210] on div "Лосьйон чоловічий для шкіри голови Revuele 3in1 Scalp Lotion For all types Чоло…" at bounding box center [383, 268] width 110 height 117
copy div "Лосьйон чоловічий для шкіри голови Revuele 3in1 Scalp Lotion For all types"
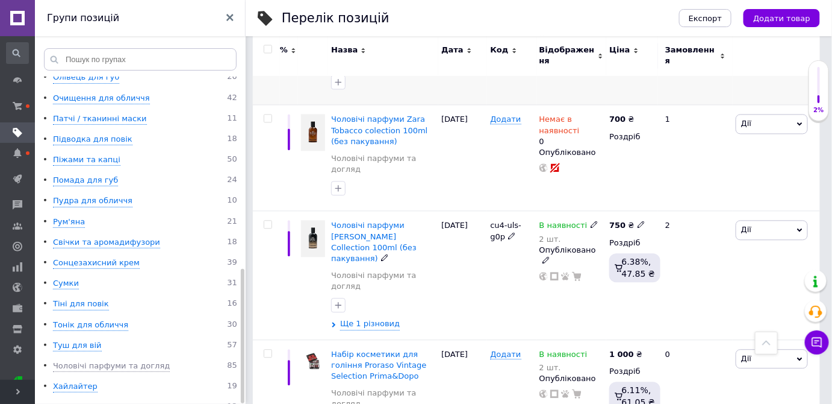
scroll to position [821, 0]
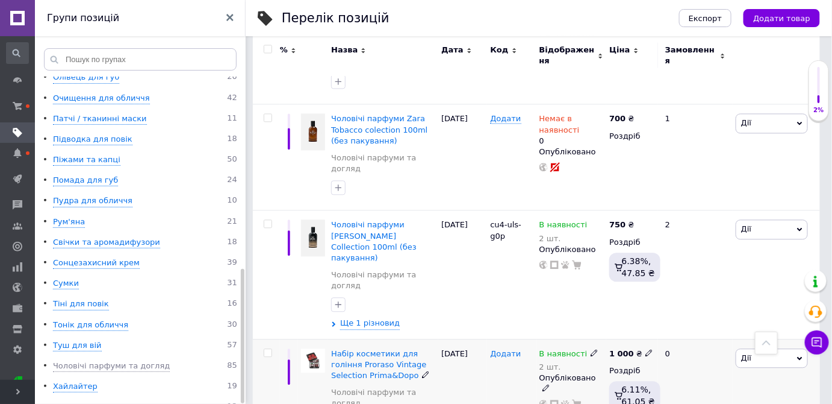
click at [498, 349] on span "Додати" at bounding box center [505, 354] width 31 height 10
type input "34i-679"
click at [476, 338] on div "[DATE]" at bounding box center [462, 391] width 49 height 106
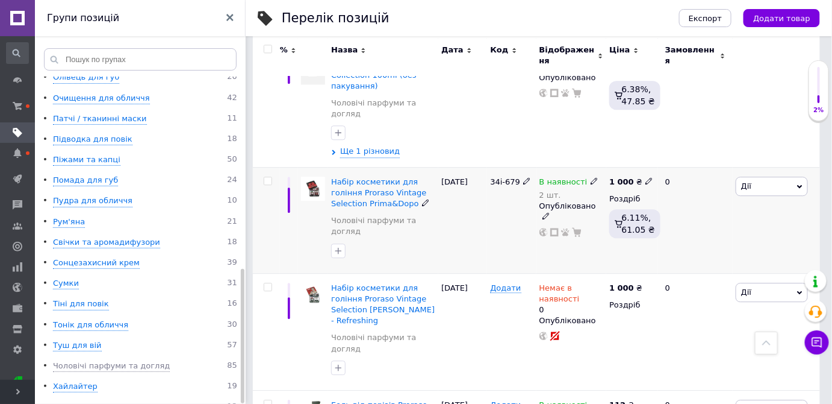
scroll to position [1040, 0]
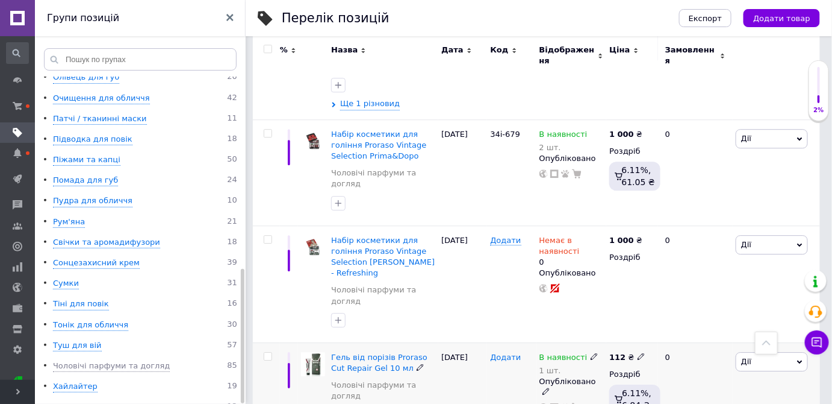
click at [504, 352] on span "Додати" at bounding box center [505, 357] width 31 height 10
type input "968-8c1"
click at [490, 342] on div at bounding box center [511, 389] width 49 height 95
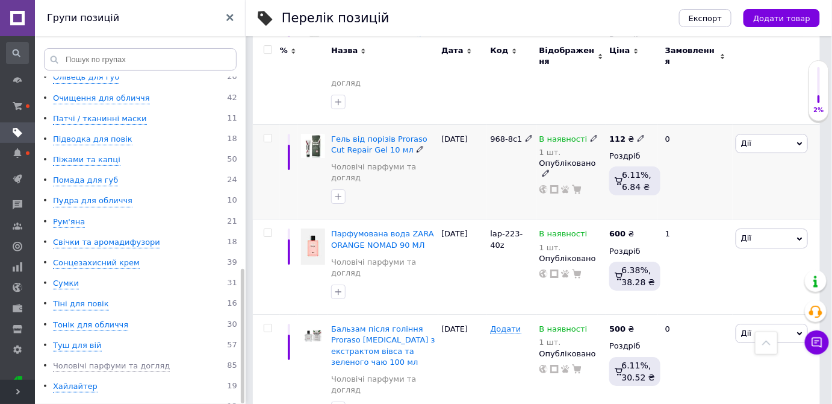
scroll to position [1259, 0]
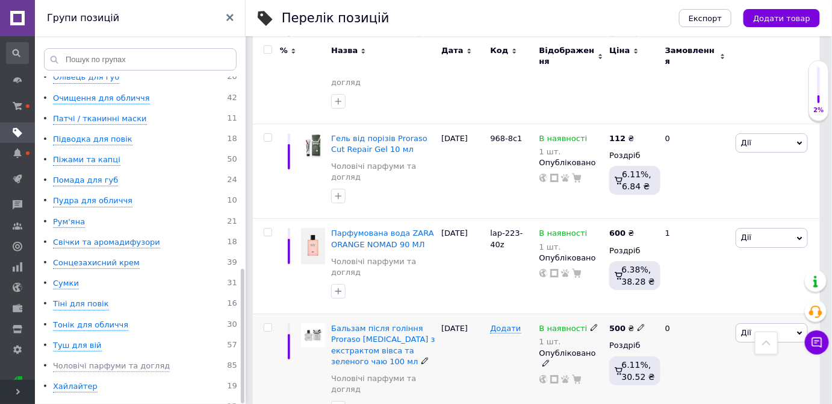
click at [311, 323] on img at bounding box center [313, 335] width 24 height 24
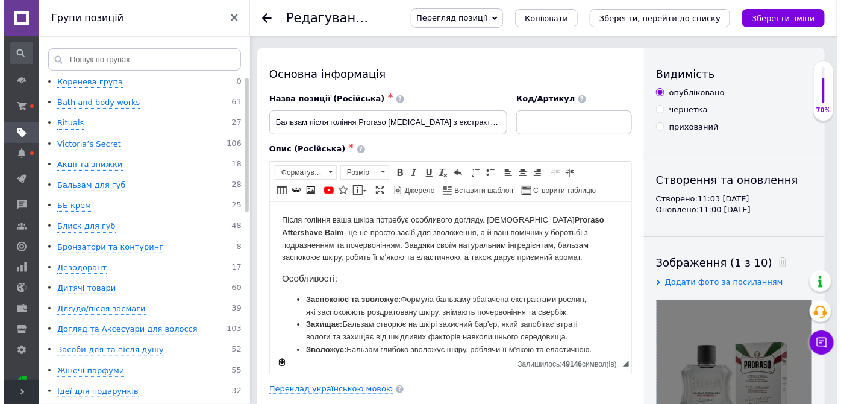
scroll to position [54, 0]
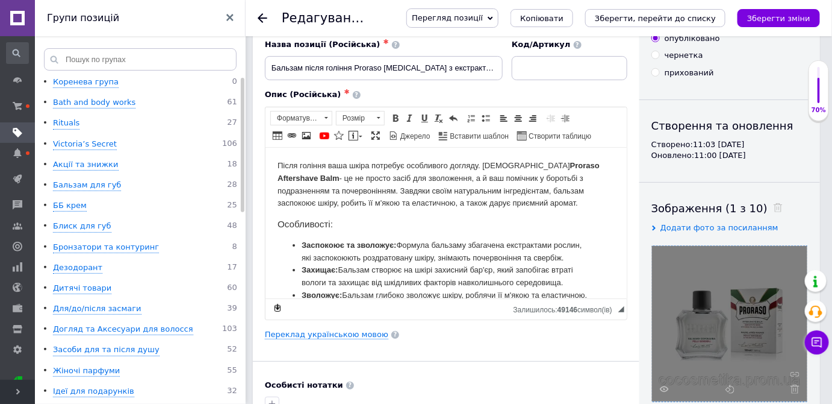
click at [702, 276] on div at bounding box center [729, 323] width 155 height 155
click at [665, 384] on icon at bounding box center [664, 388] width 9 height 9
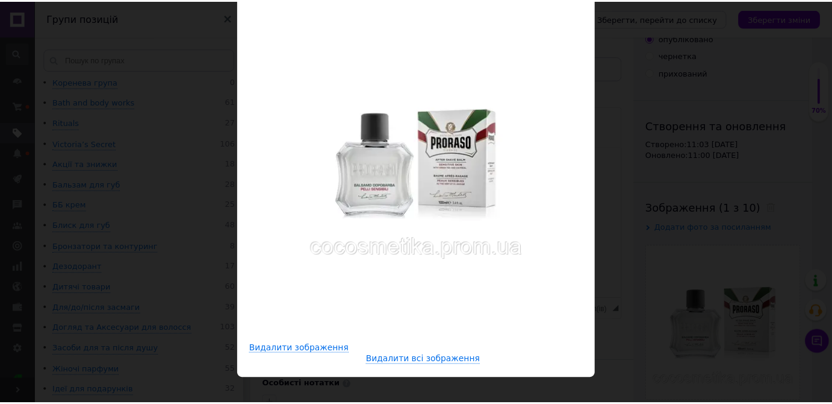
scroll to position [156, 0]
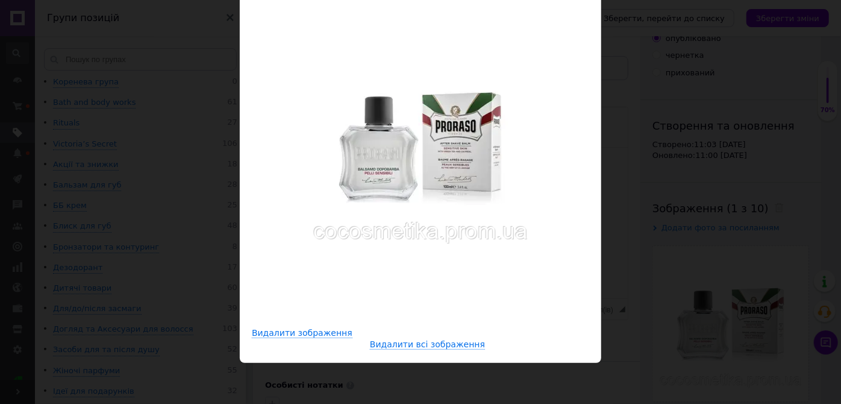
click at [431, 140] on img at bounding box center [420, 146] width 235 height 235
click at [668, 196] on div "× Перегляд зображення Видалити зображення Видалити всі зображення" at bounding box center [420, 202] width 841 height 404
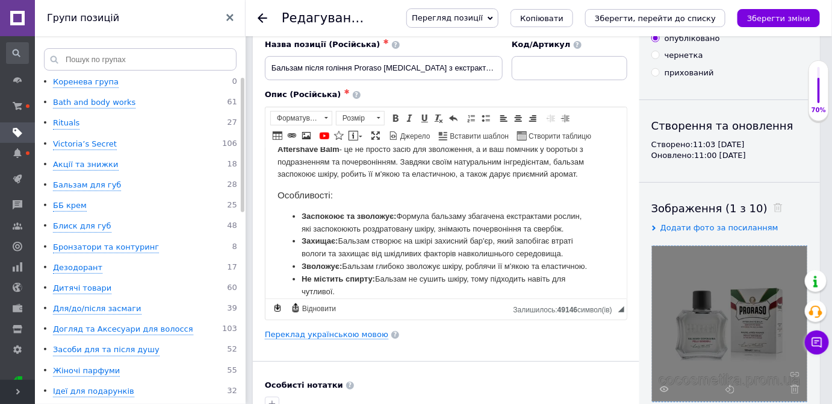
scroll to position [54, 0]
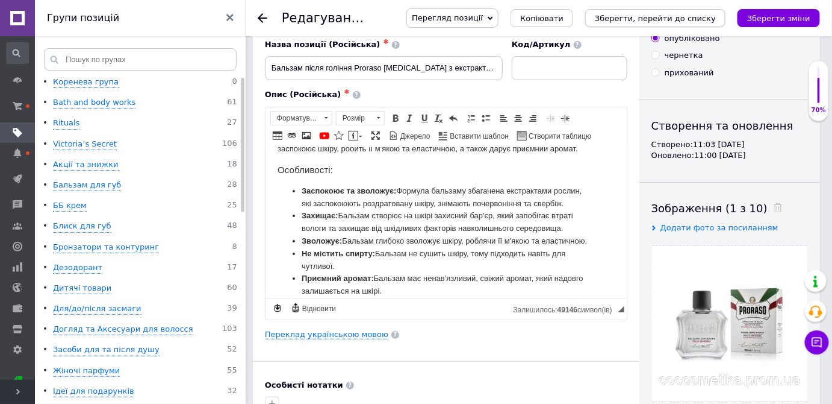
click at [662, 17] on icon "Зберегти, перейти до списку" at bounding box center [655, 18] width 121 height 9
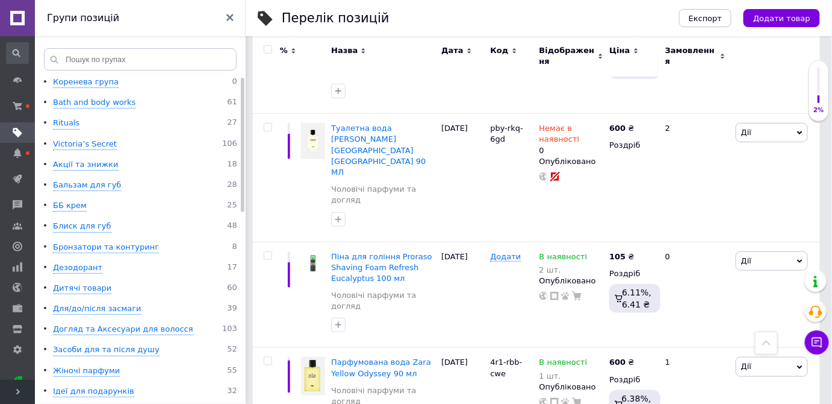
scroll to position [1776, 0]
